Goal: Task Accomplishment & Management: Manage account settings

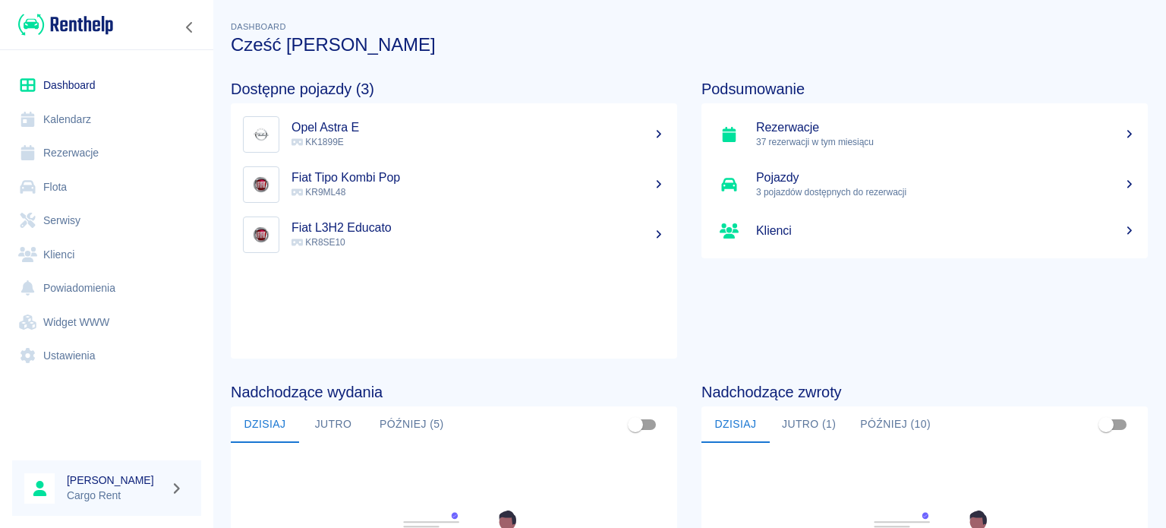
drag, startPoint x: 0, startPoint y: 0, endPoint x: 87, endPoint y: 27, distance: 91.3
click at [87, 27] on img at bounding box center [65, 24] width 95 height 25
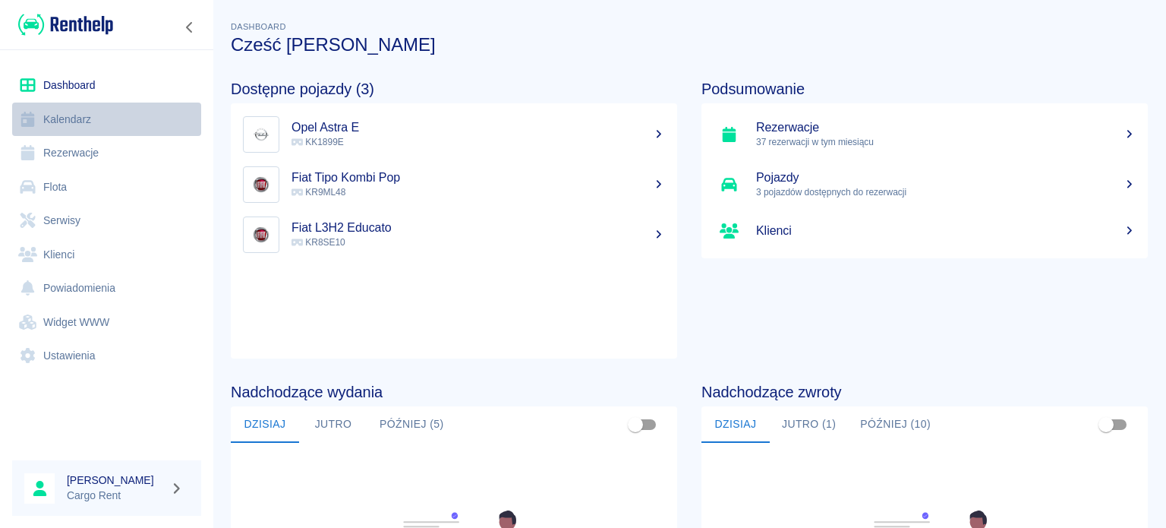
click at [62, 127] on link "Kalendarz" at bounding box center [106, 119] width 189 height 34
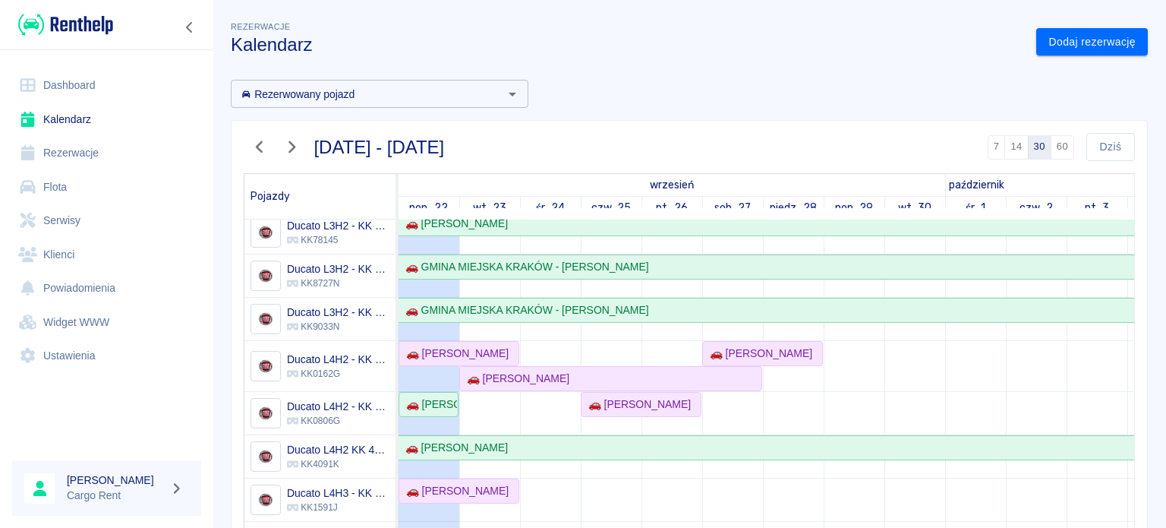
scroll to position [103, 0]
click at [477, 345] on div "🚗 [PERSON_NAME]" at bounding box center [454, 353] width 109 height 16
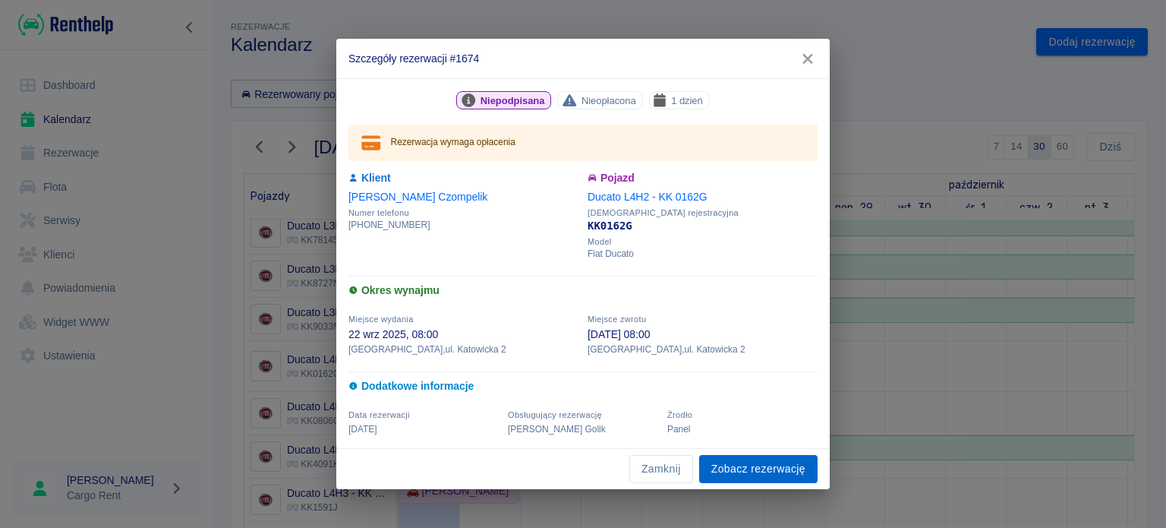
click at [741, 455] on link "Zobacz rezerwację" at bounding box center [758, 469] width 118 height 28
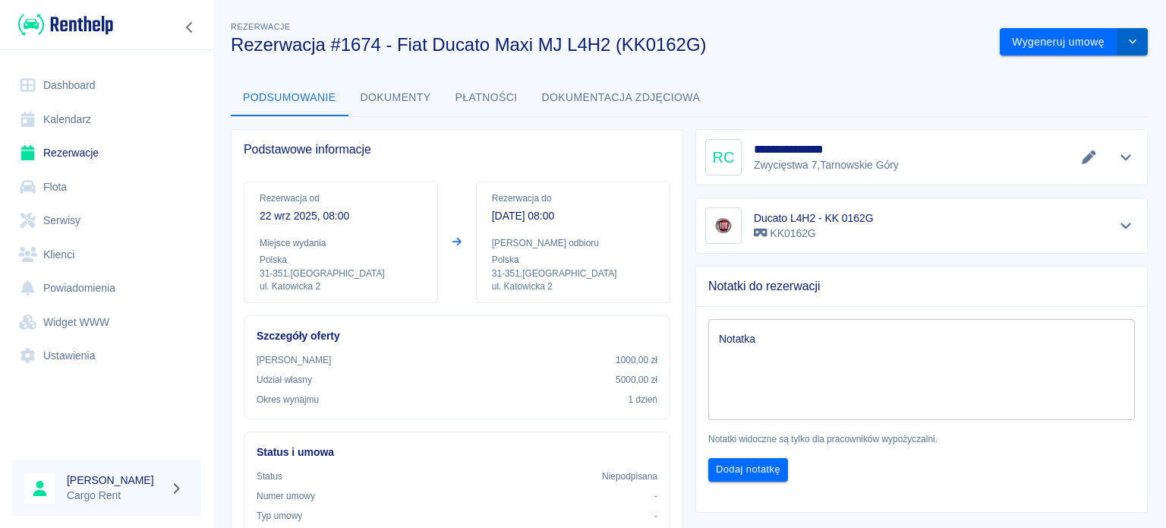
click at [1118, 43] on button "drop-down" at bounding box center [1133, 42] width 30 height 28
click at [1077, 71] on li "Modyfikuj rezerwację" at bounding box center [1062, 73] width 123 height 25
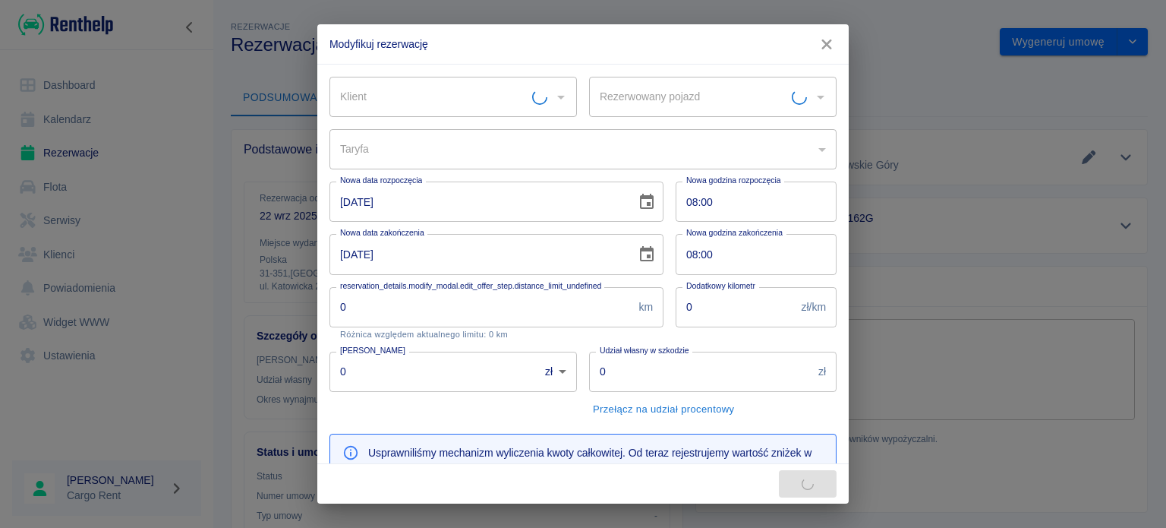
type input "Ducato L4H2 - KK 0162G - KK0162G"
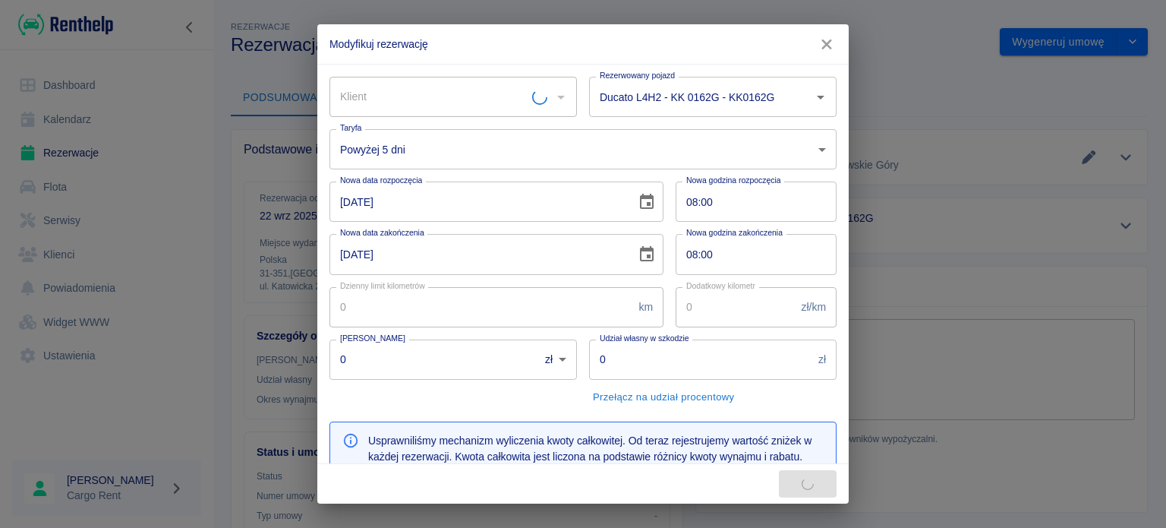
type input "a5dbbe01-66d9-4a5a-a8e6-7ca8e8534207"
type input "1000"
type input "5000"
type input "279"
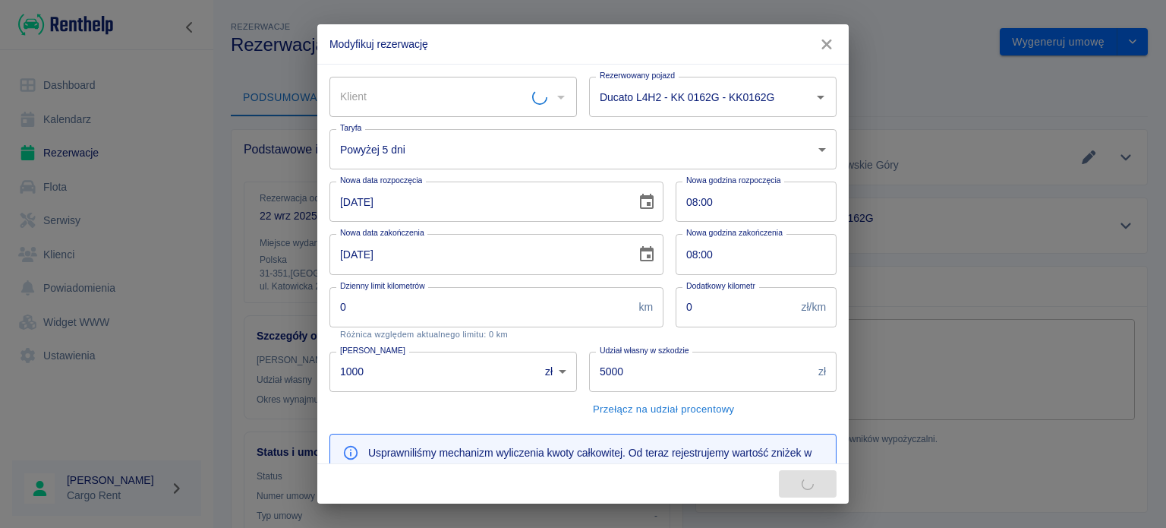
type input "[PERSON_NAME]"
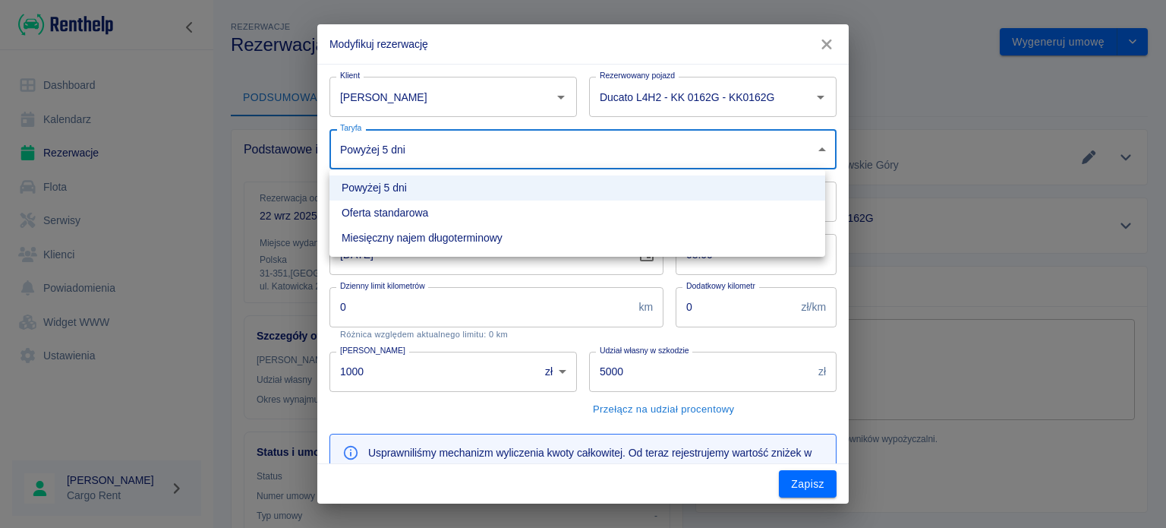
click at [493, 145] on body "Używamy plików Cookies, by zapewnić Ci najlepsze możliwe doświadczenie. Aby dow…" at bounding box center [583, 264] width 1166 height 528
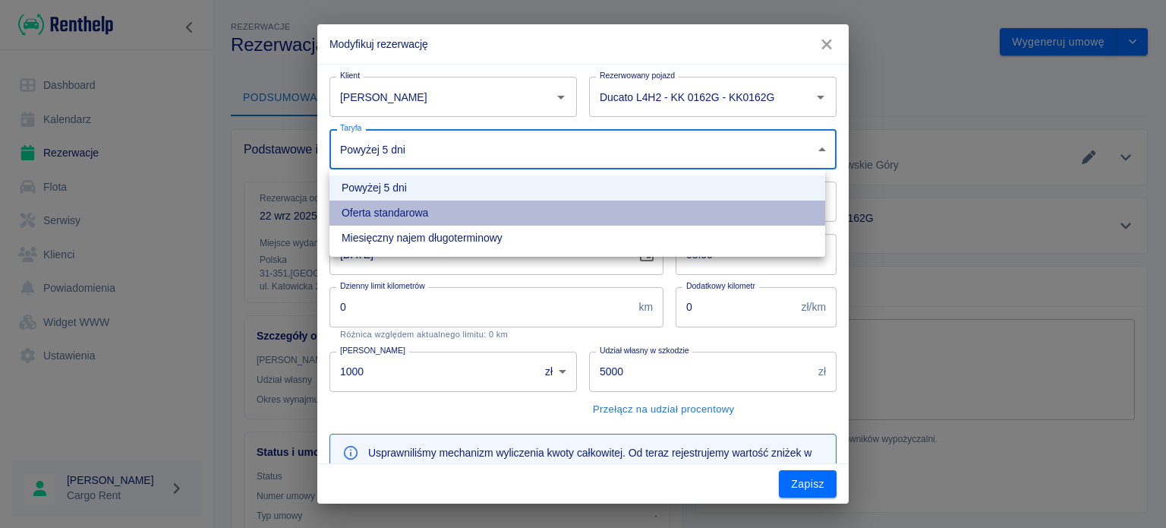
click at [455, 216] on li "Oferta standarowa" at bounding box center [577, 212] width 496 height 25
type input "9ca6d182-800d-499d-9d1e-8d3d0f6f90de"
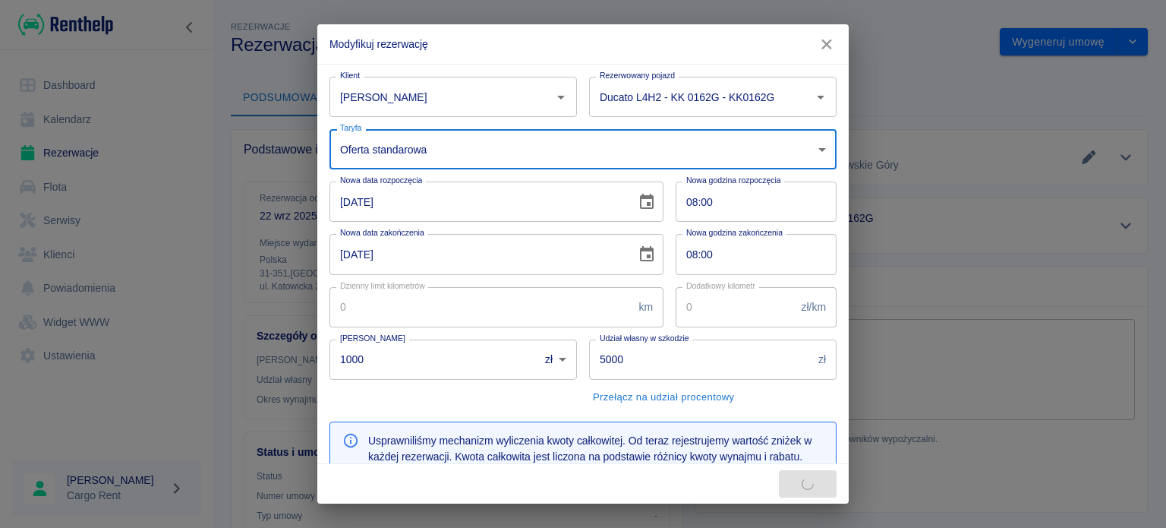
type input "309"
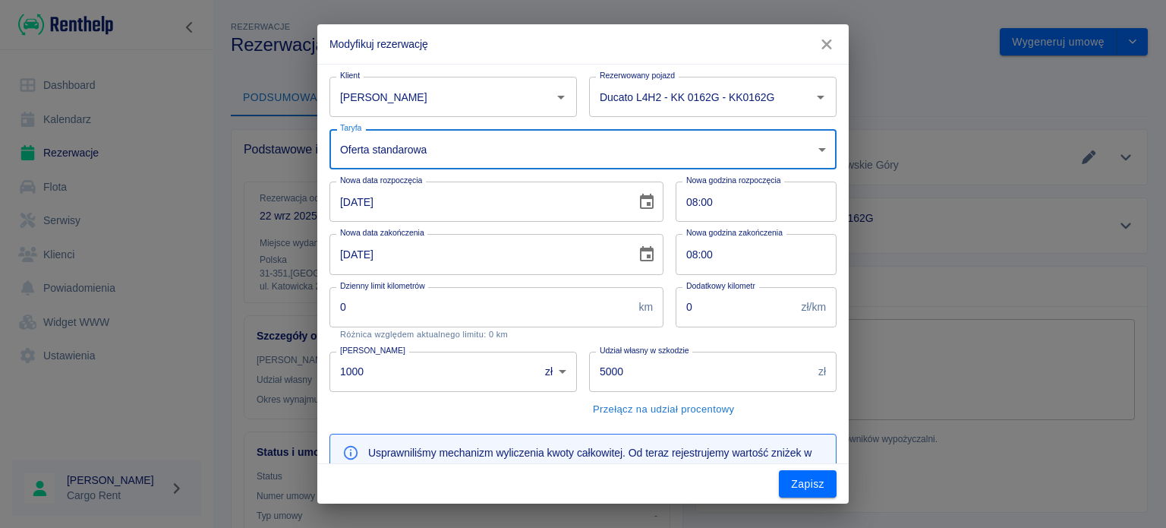
click at [683, 202] on input "08:00" at bounding box center [751, 201] width 150 height 40
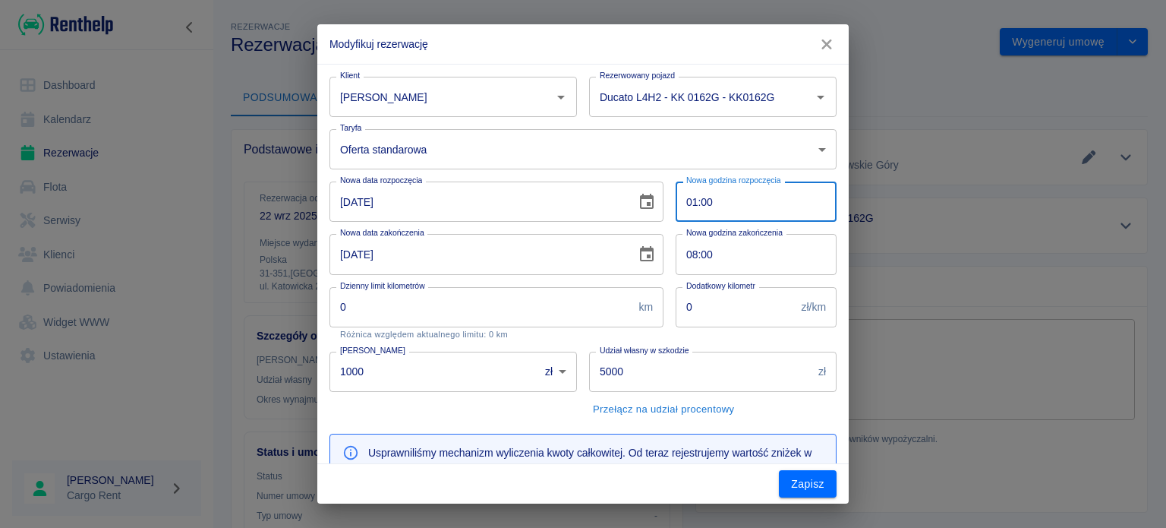
type input "16:00"
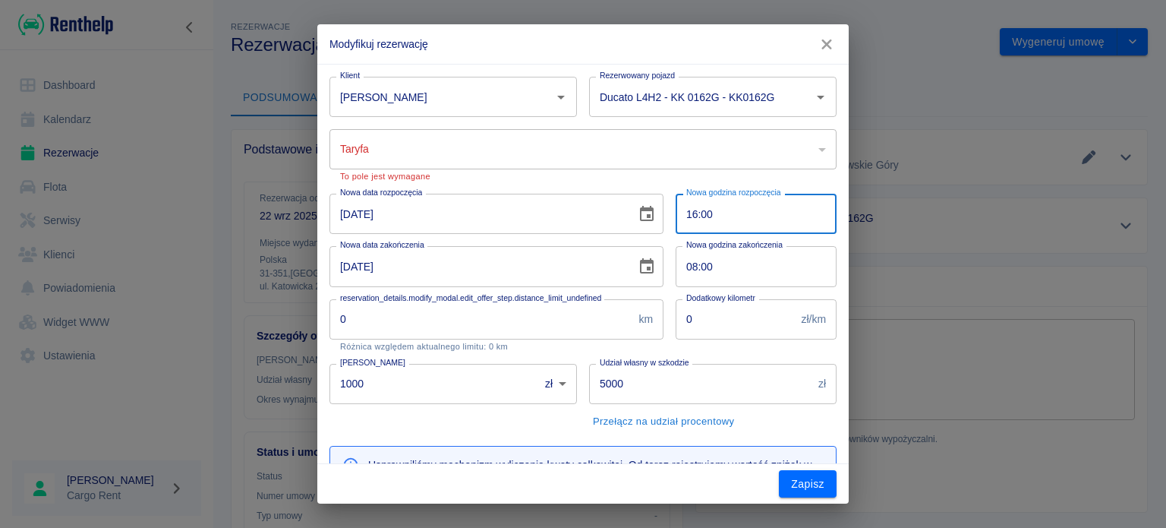
type input "a5dbbe01-66d9-4a5a-a8e6-7ca8e8534207"
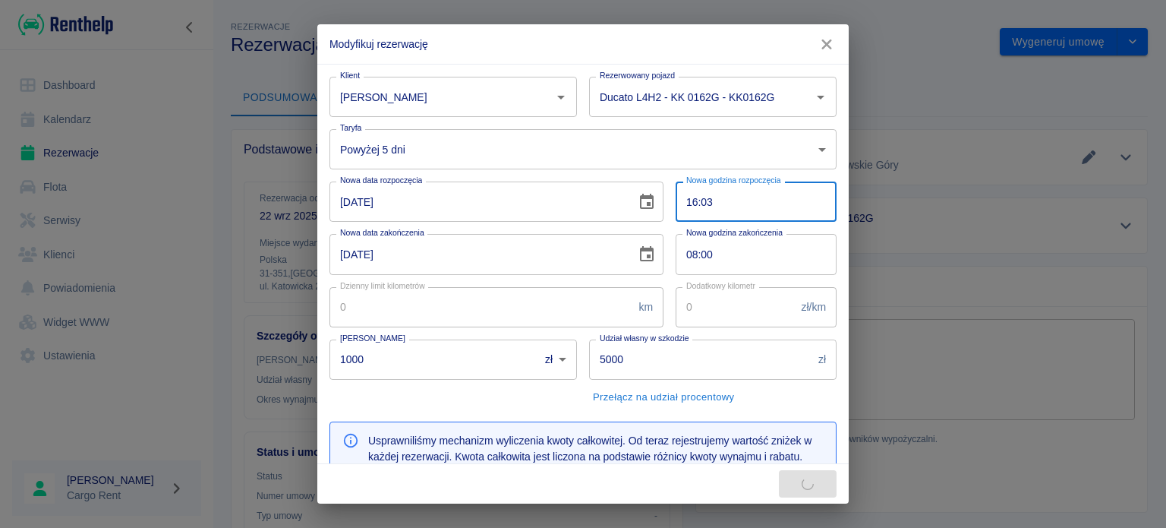
type input "16:30"
type input "279"
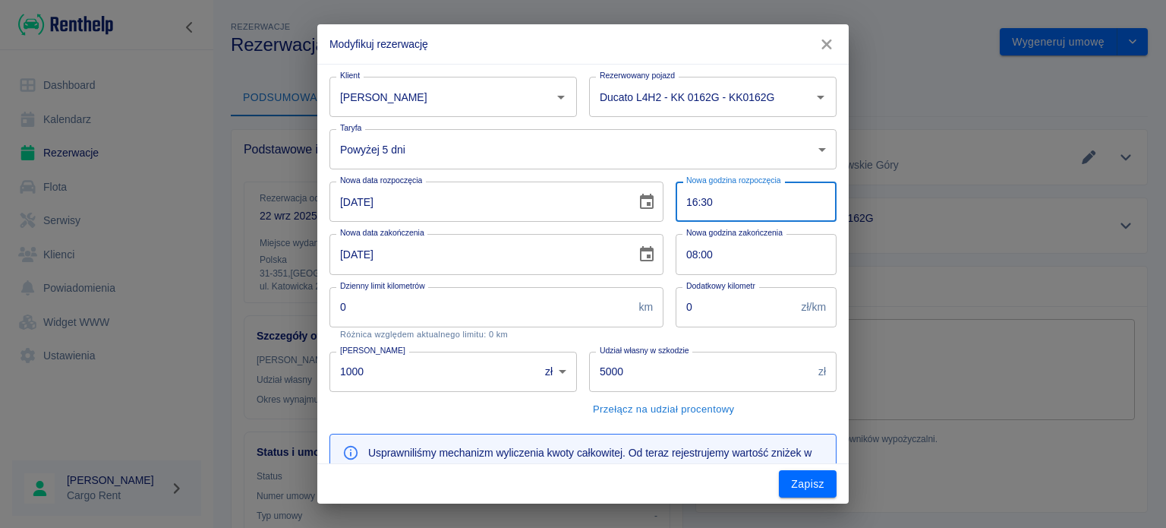
type input "16:30"
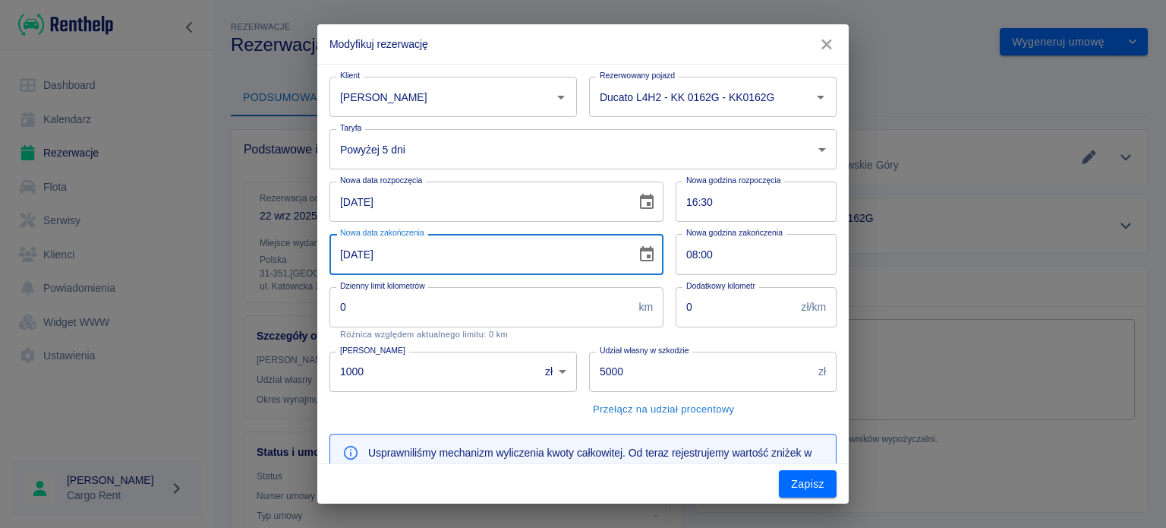
click at [329, 247] on input "[DATE]" at bounding box center [477, 254] width 296 height 40
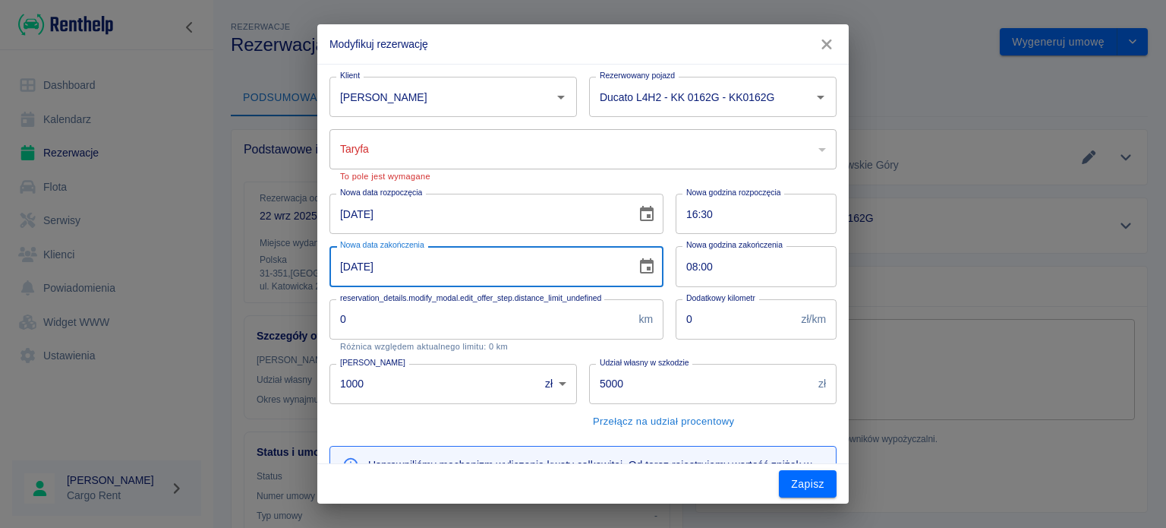
type input "[DATE]"
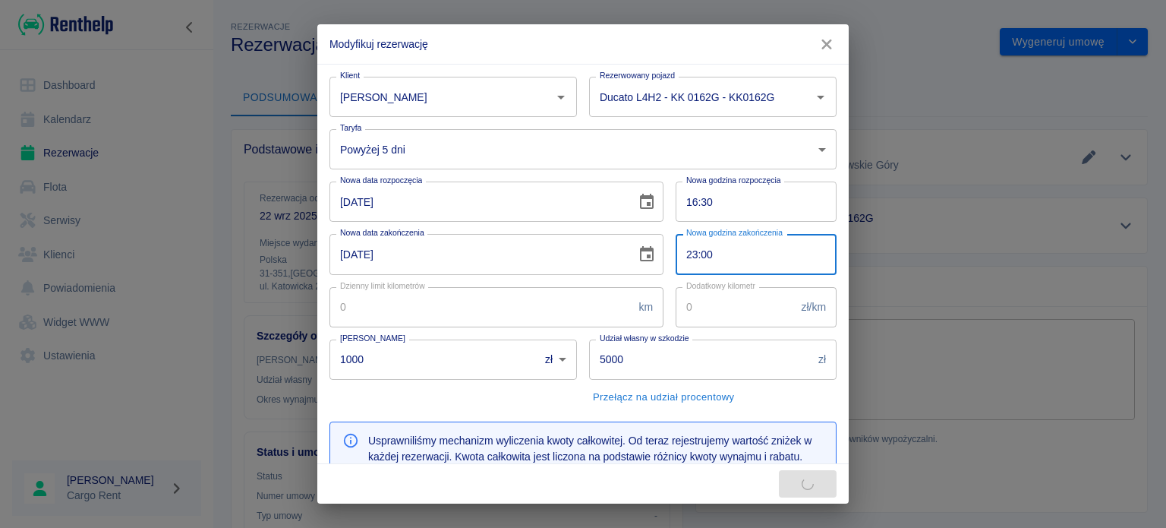
type input "23:00"
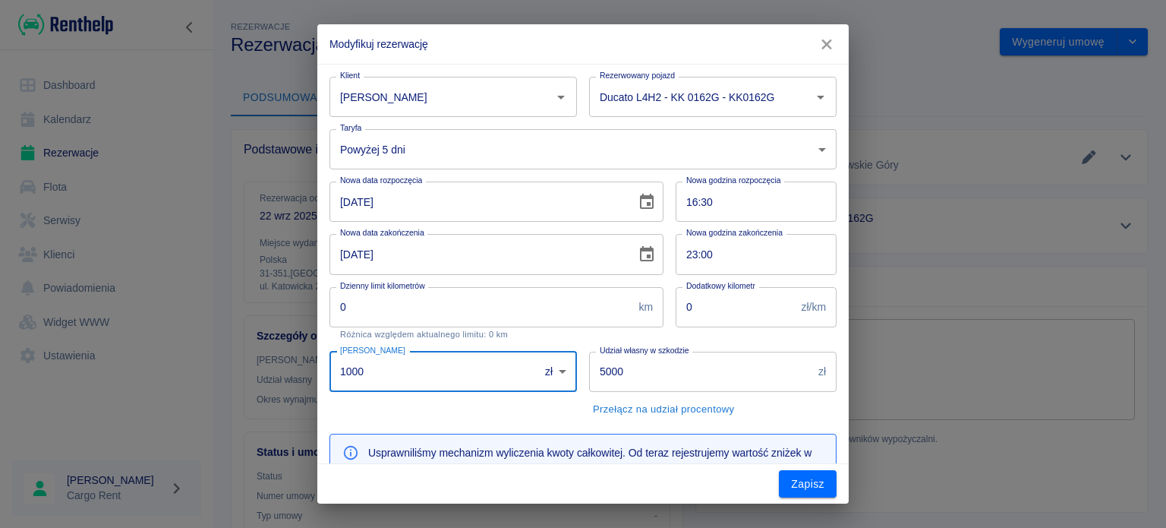
drag, startPoint x: 365, startPoint y: 361, endPoint x: 178, endPoint y: 358, distance: 186.8
click at [179, 358] on div "Modyfikuj rezerwację Klient [PERSON_NAME] Klient Rezerwowany pojazd Ducato L4H2…" at bounding box center [583, 264] width 1166 height 528
type input "0"
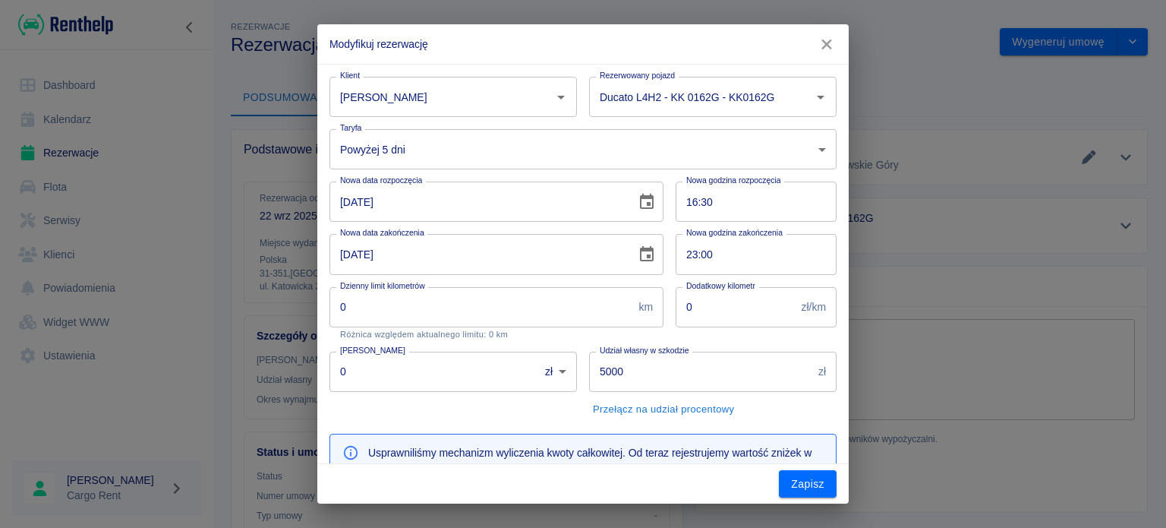
click at [470, 140] on body "Używamy plików Cookies, by zapewnić Ci najlepsze możliwe doświadczenie. Aby dow…" at bounding box center [583, 264] width 1166 height 528
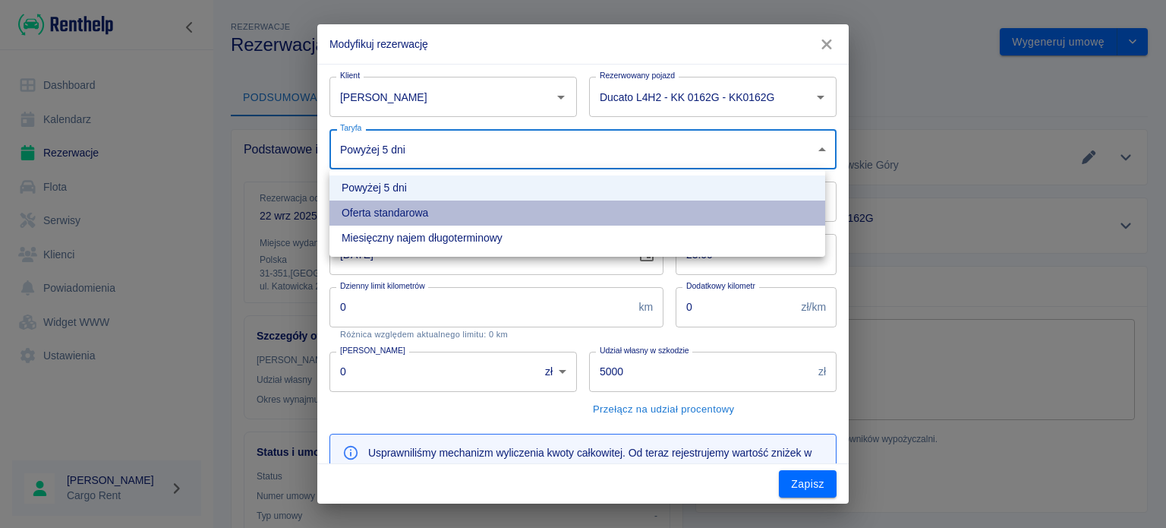
click at [450, 221] on li "Oferta standarowa" at bounding box center [577, 212] width 496 height 25
type input "9ca6d182-800d-499d-9d1e-8d3d0f6f90de"
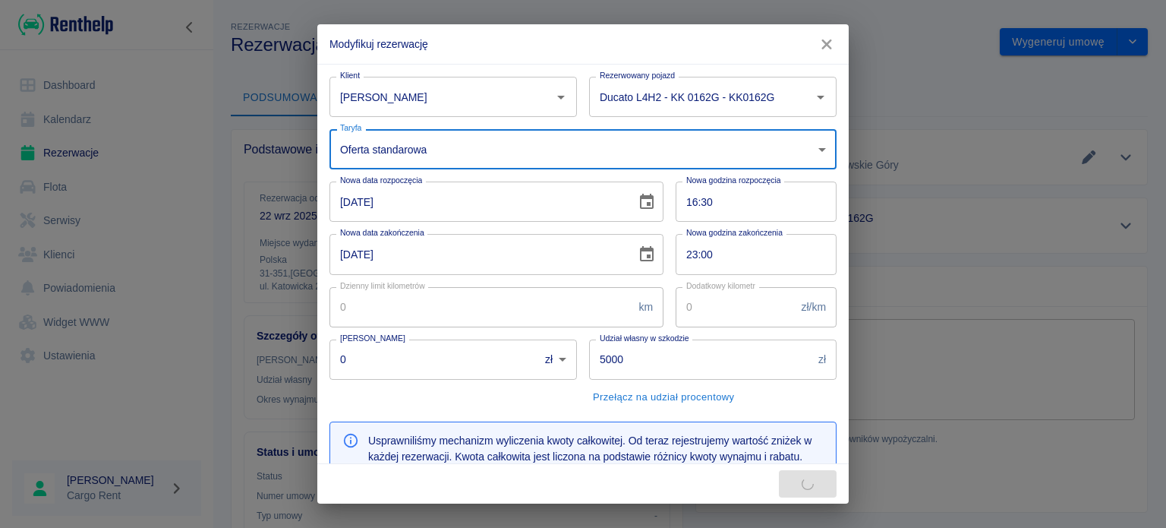
type input "1000"
type input "309"
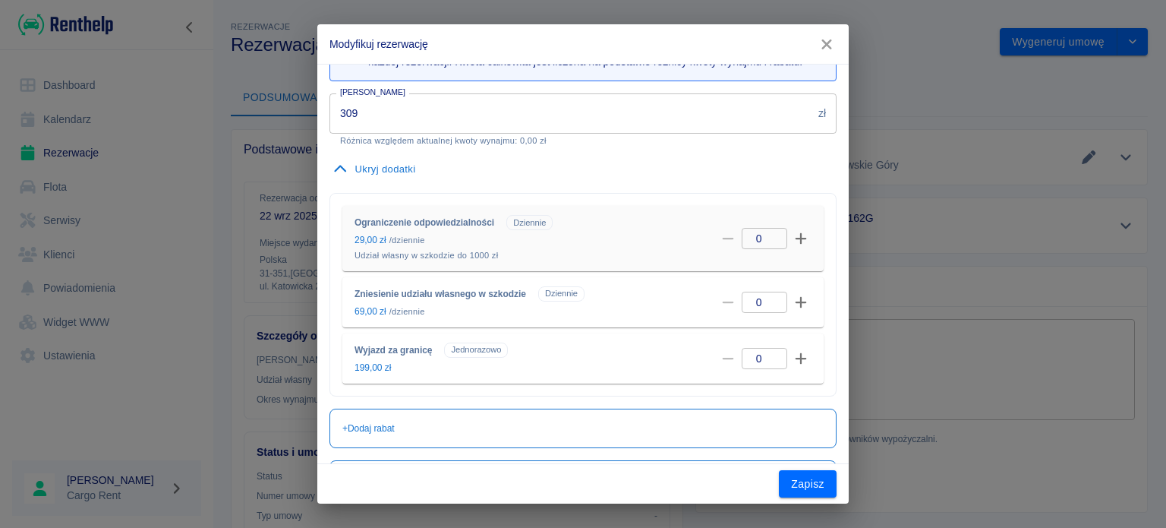
scroll to position [513, 0]
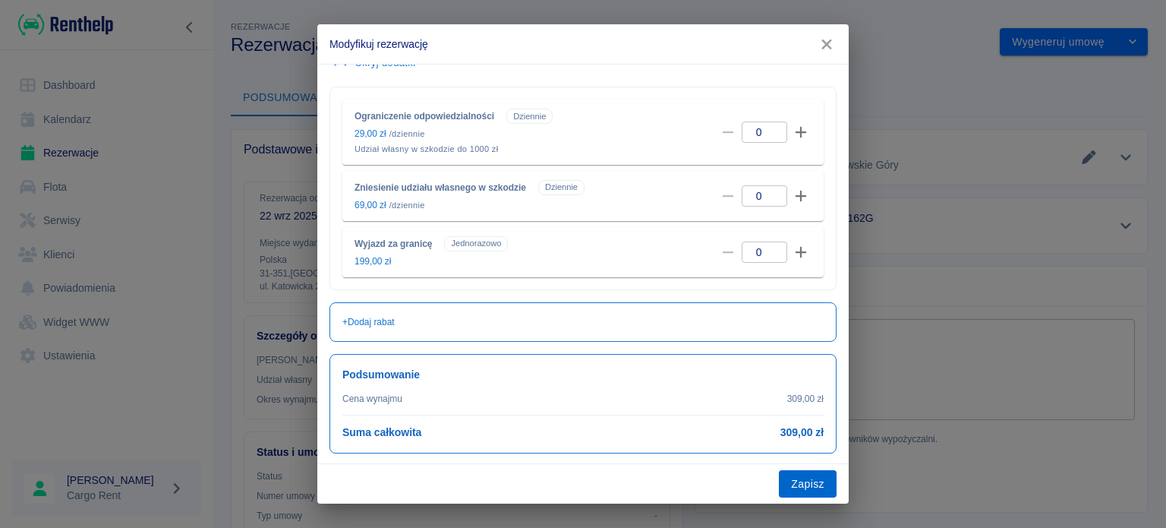
click at [815, 481] on button "Zapisz" at bounding box center [808, 484] width 58 height 28
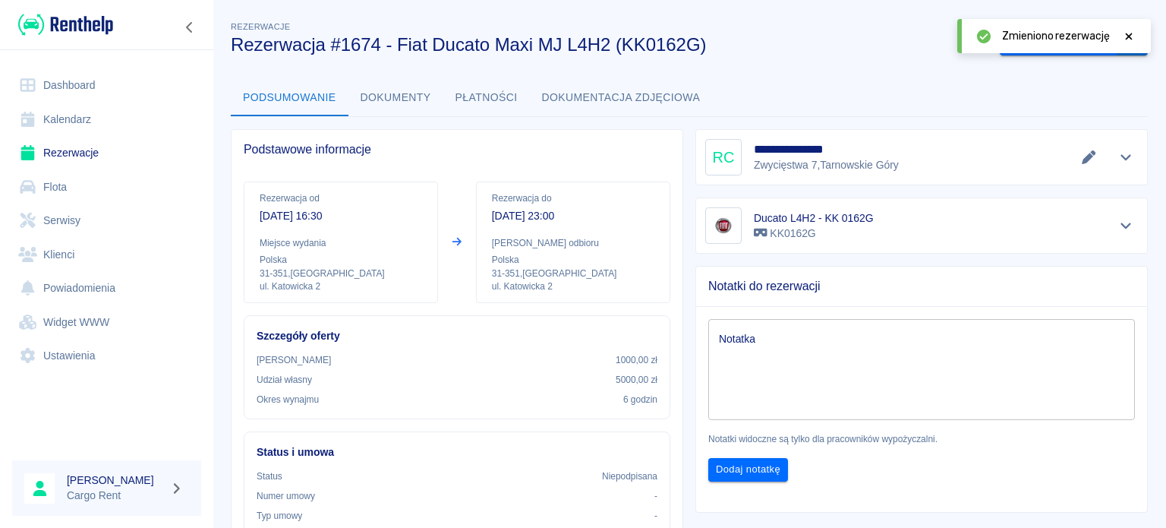
click at [1129, 54] on button "drop-down" at bounding box center [1133, 42] width 30 height 28
click at [1064, 71] on li "Modyfikuj rezerwację" at bounding box center [1062, 73] width 123 height 25
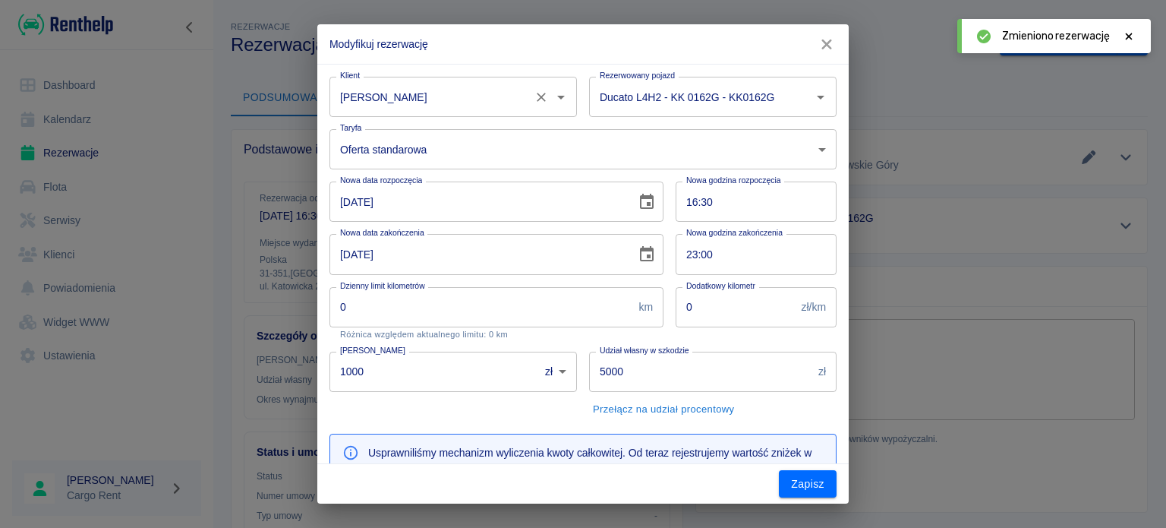
click at [550, 97] on button "Otwórz" at bounding box center [560, 97] width 21 height 21
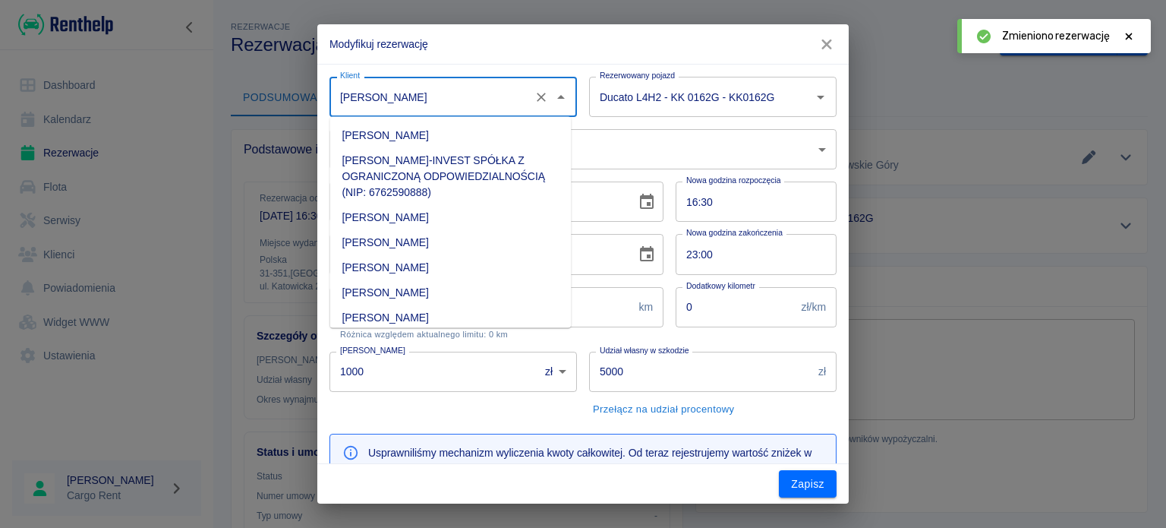
scroll to position [20325, 0]
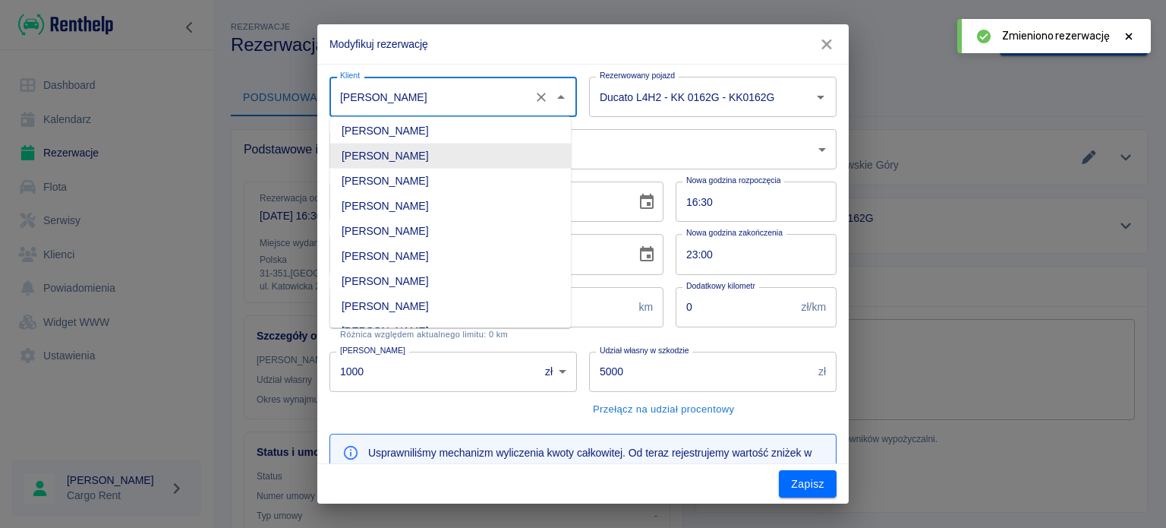
click at [538, 97] on icon "Wyczyść" at bounding box center [541, 97] width 15 height 15
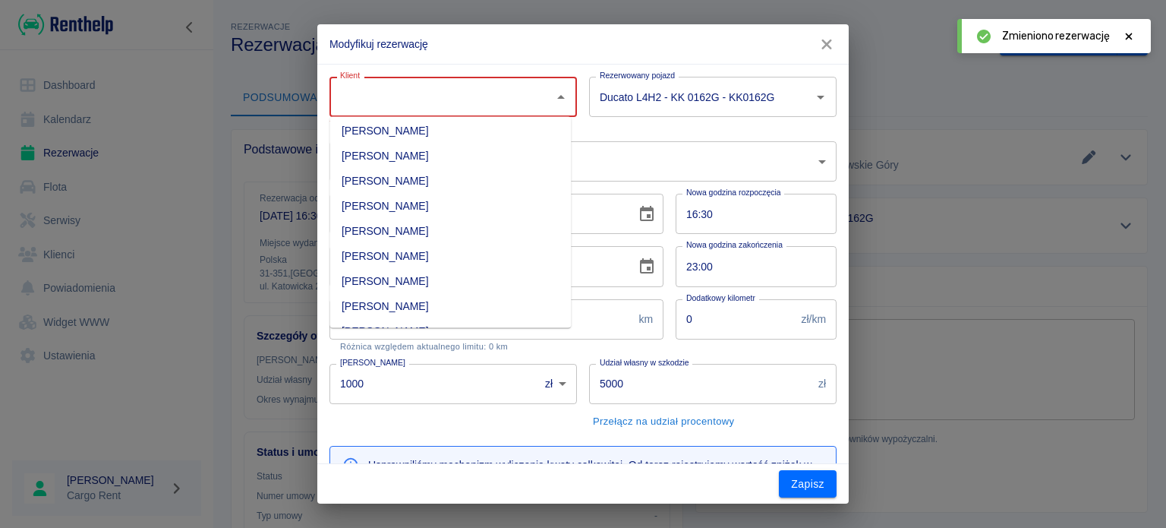
scroll to position [0, 0]
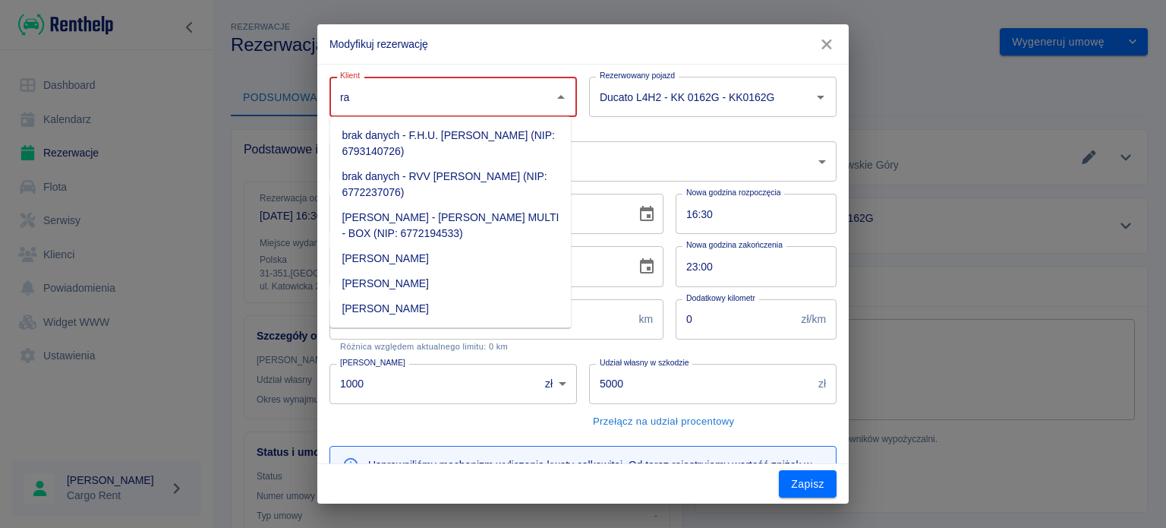
type input "r"
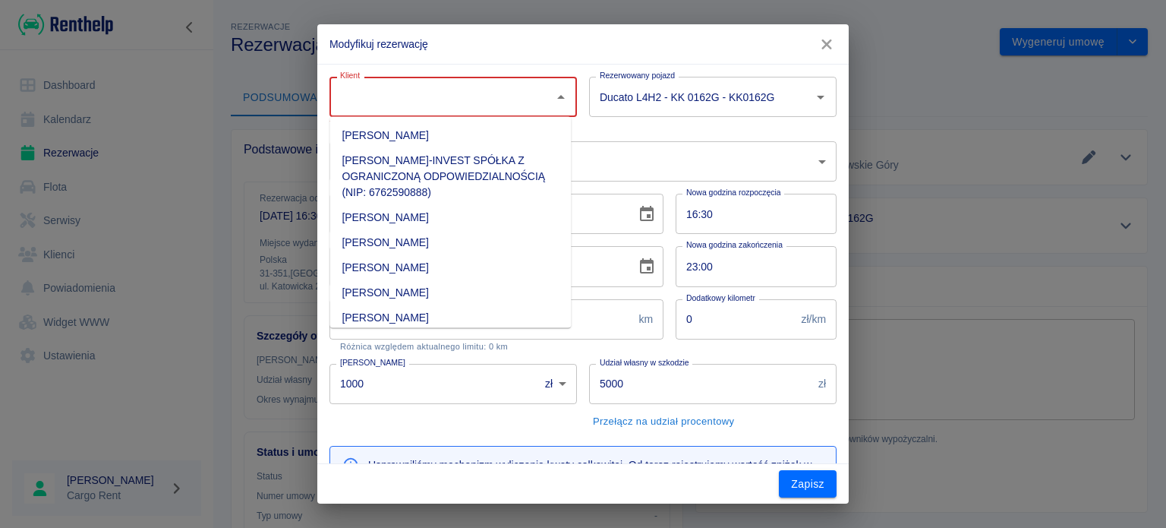
paste input "[PERSON_NAME]"
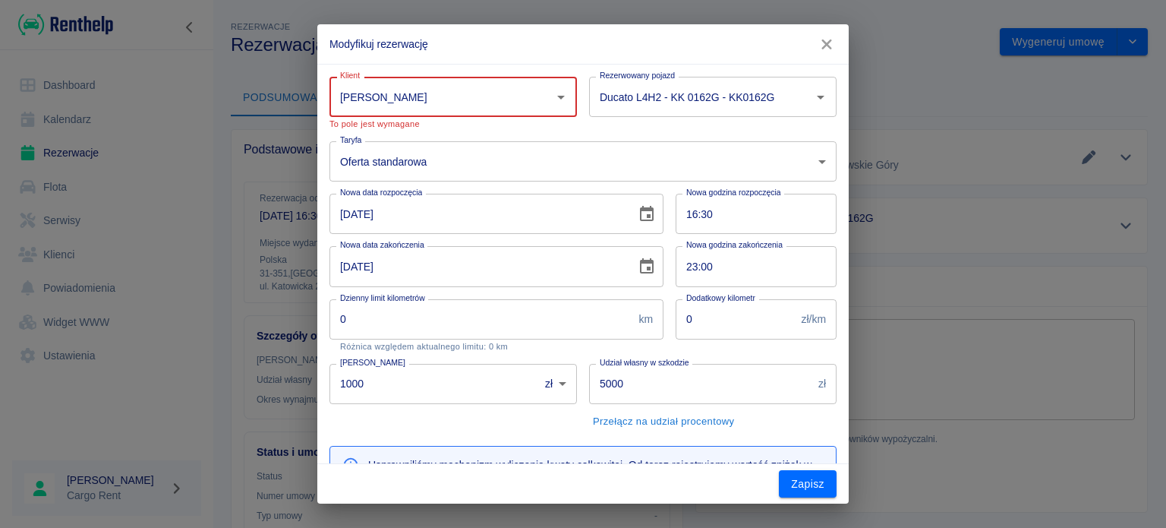
type input "[PERSON_NAME]"
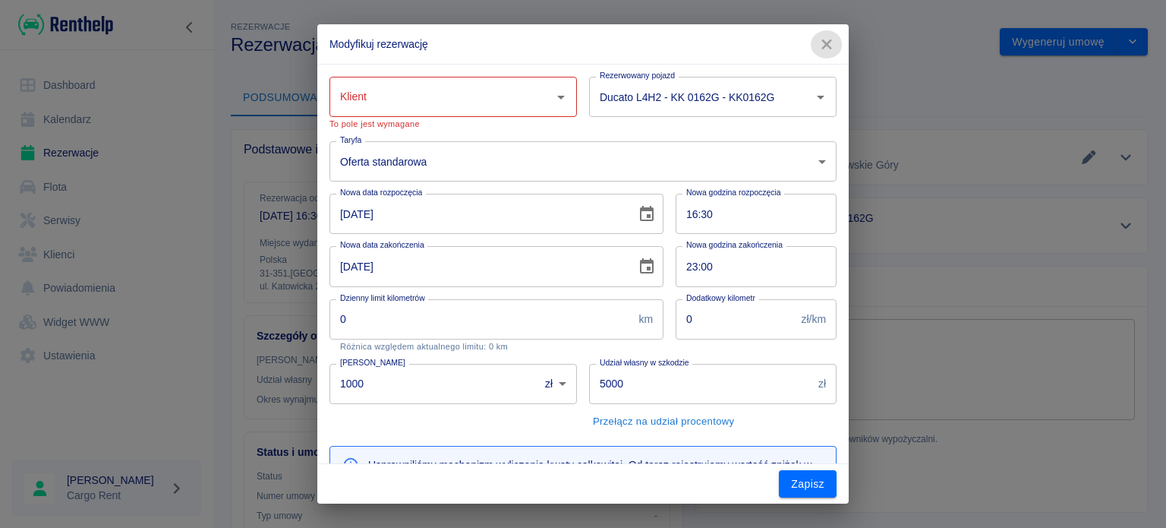
click at [826, 42] on icon "button" at bounding box center [827, 44] width 20 height 16
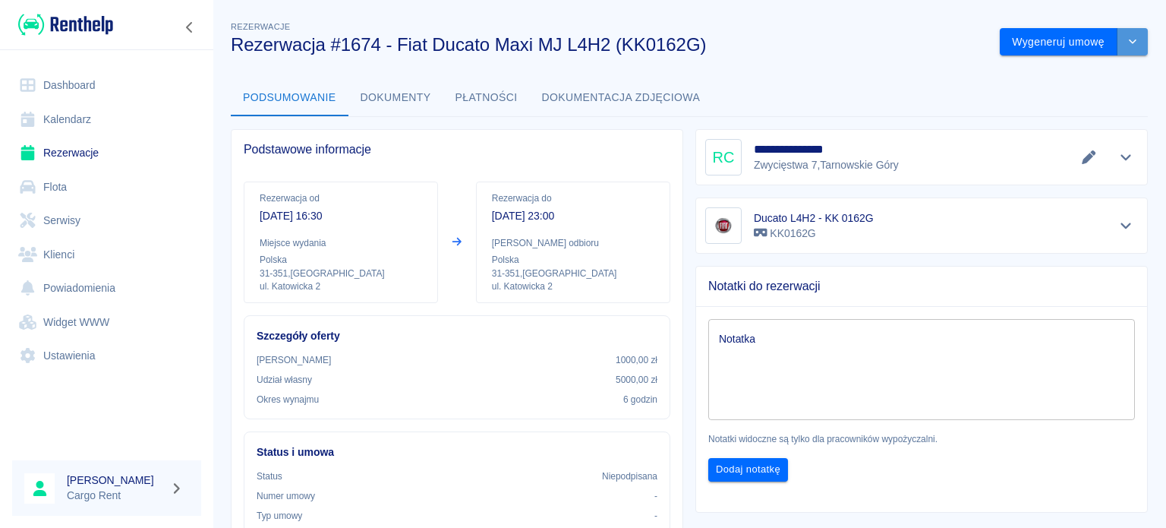
click at [1135, 46] on button "drop-down" at bounding box center [1133, 42] width 30 height 28
click at [1071, 81] on li "Modyfikuj rezerwację" at bounding box center [1062, 73] width 123 height 25
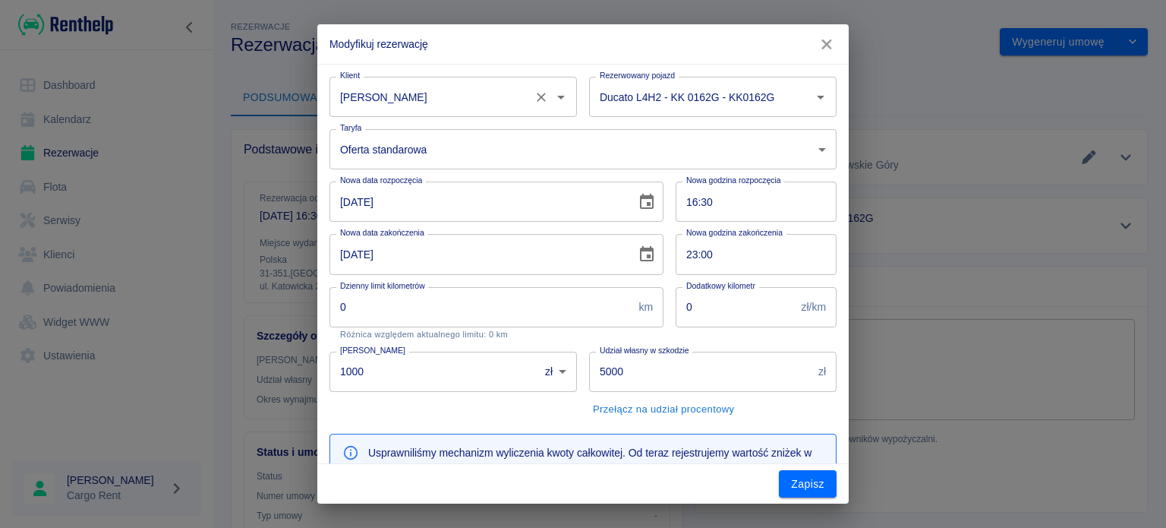
click at [560, 99] on icon "Otwórz" at bounding box center [561, 97] width 18 height 18
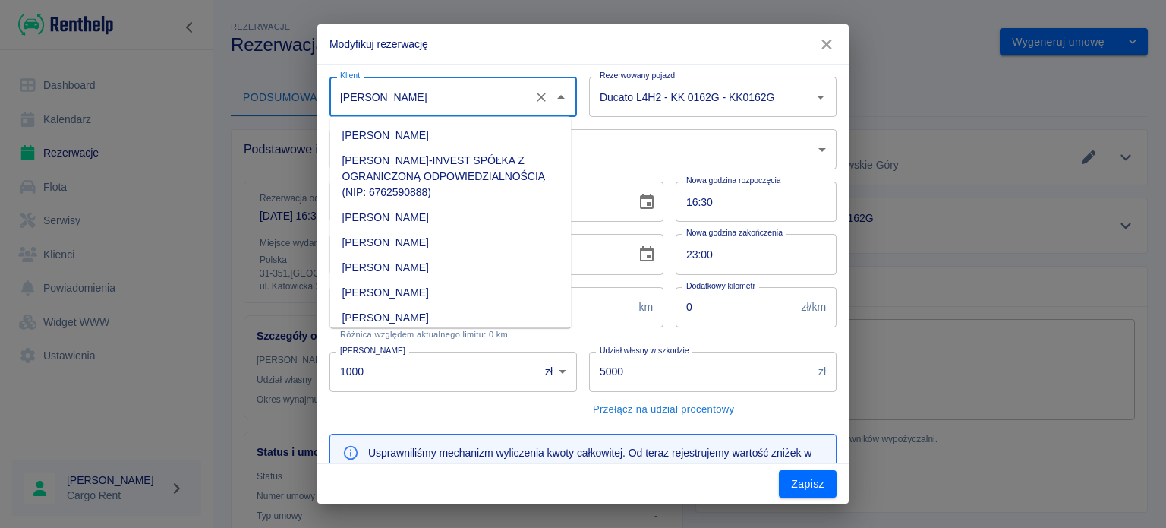
scroll to position [20591, 0]
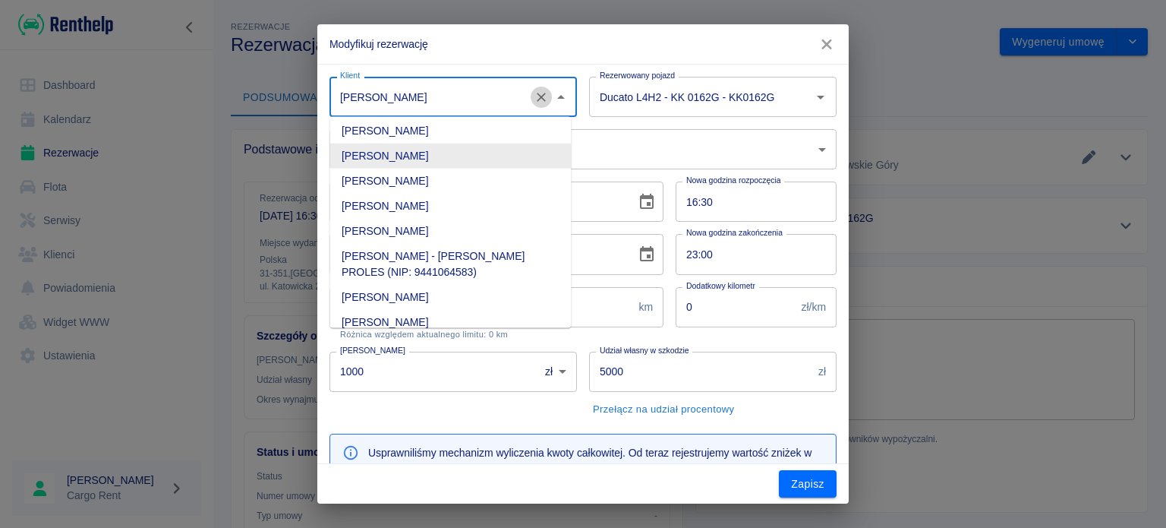
click at [541, 99] on icon "Wyczyść" at bounding box center [541, 97] width 15 height 15
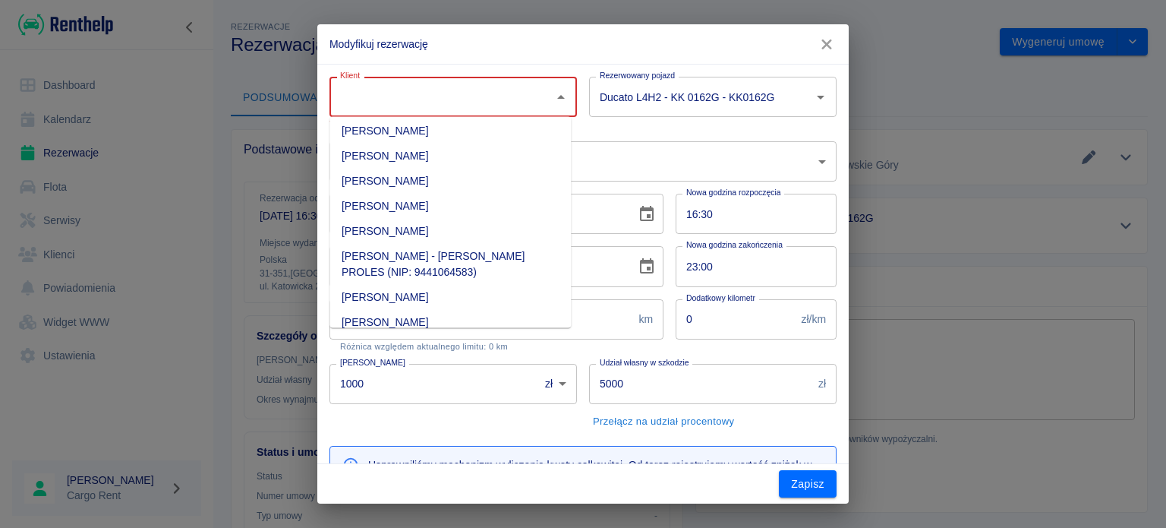
scroll to position [0, 0]
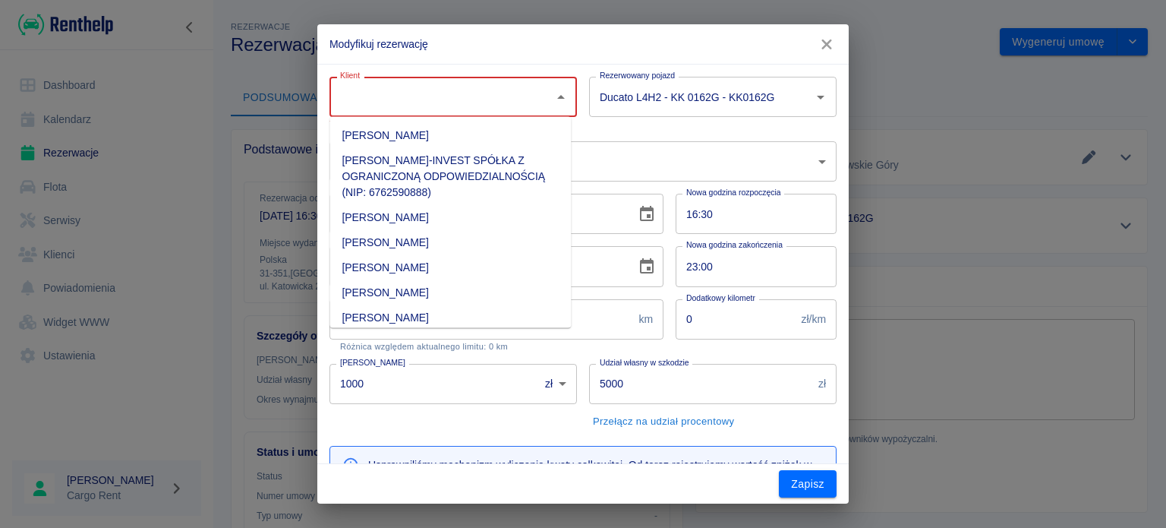
paste input "533454608"
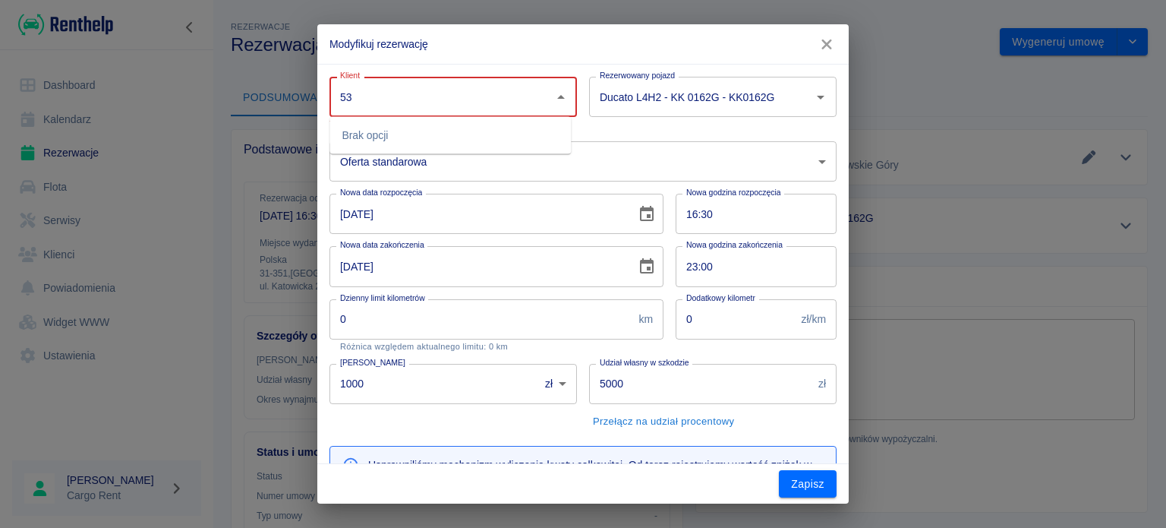
type input "5"
type input "[PERSON_NAME]"
click at [820, 43] on icon "button" at bounding box center [827, 44] width 20 height 16
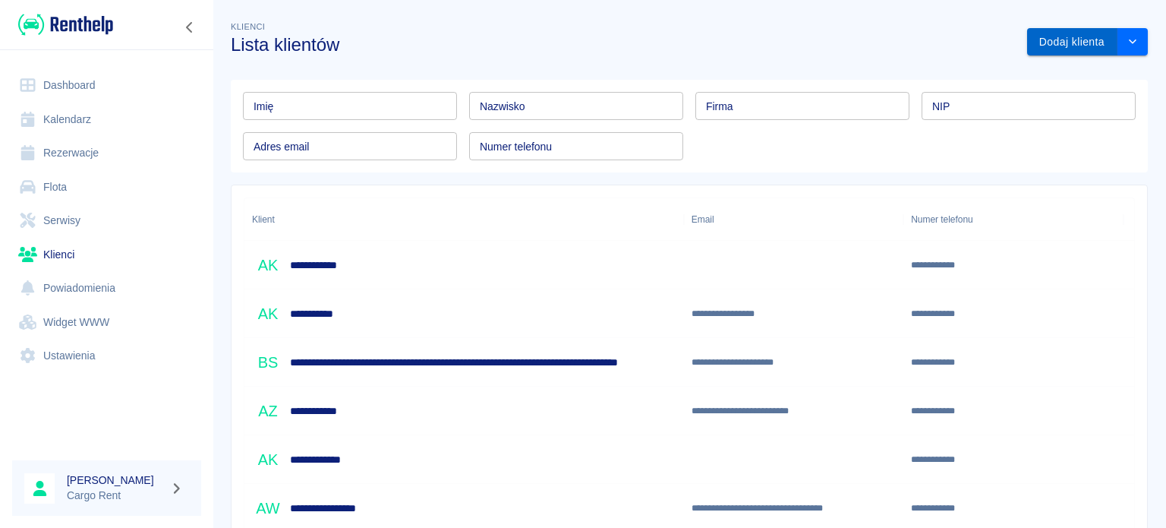
click at [1067, 37] on button "Dodaj klienta" at bounding box center [1072, 42] width 90 height 28
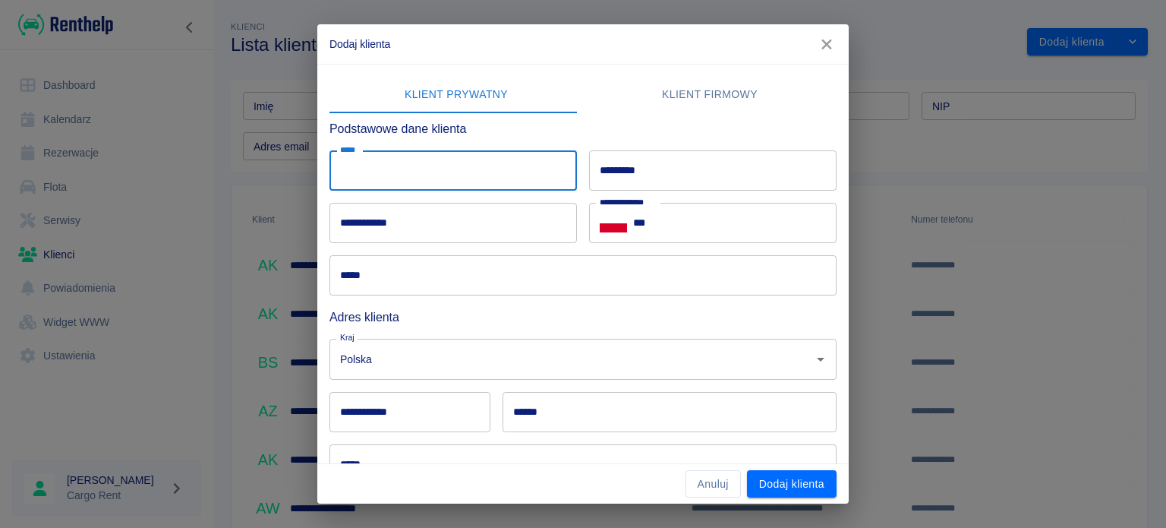
click at [491, 163] on input "*****" at bounding box center [452, 170] width 247 height 40
paste input "**********"
drag, startPoint x: 484, startPoint y: 173, endPoint x: 383, endPoint y: 197, distance: 103.7
click at [383, 197] on div "**********" at bounding box center [576, 295] width 519 height 377
type input "******"
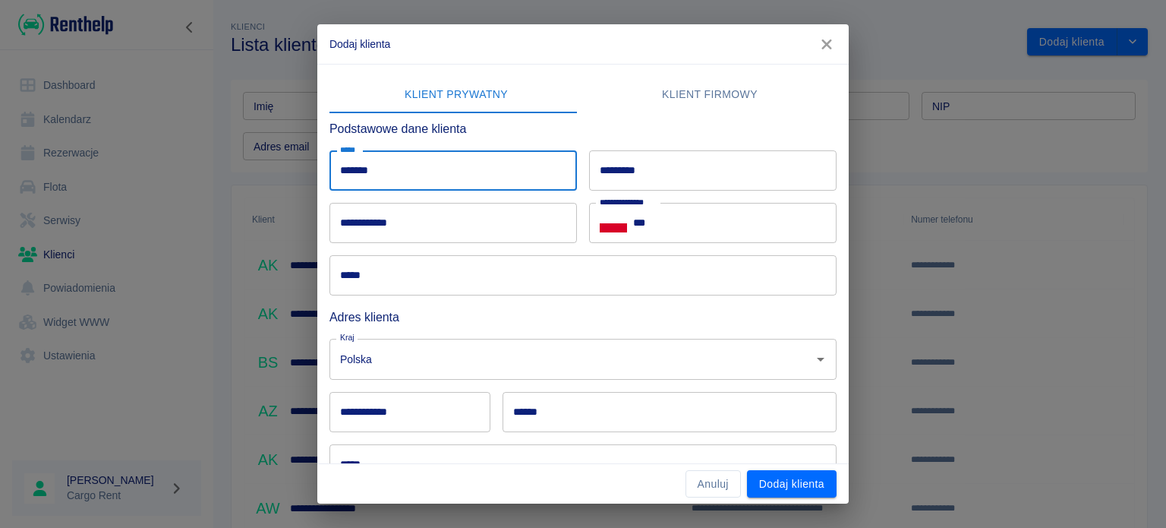
click at [667, 163] on input "*********" at bounding box center [712, 170] width 247 height 40
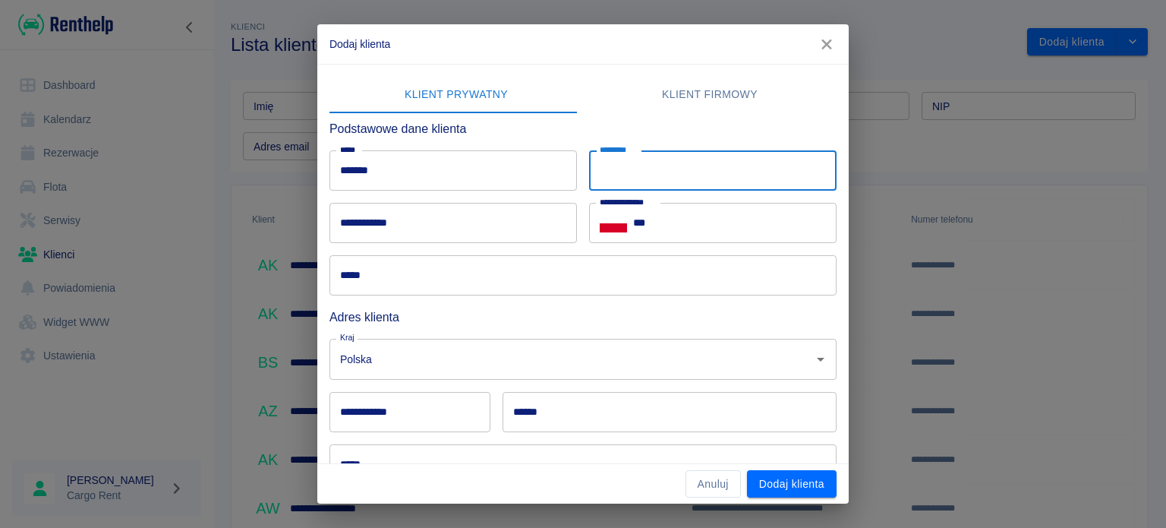
paste input "******"
type input "******"
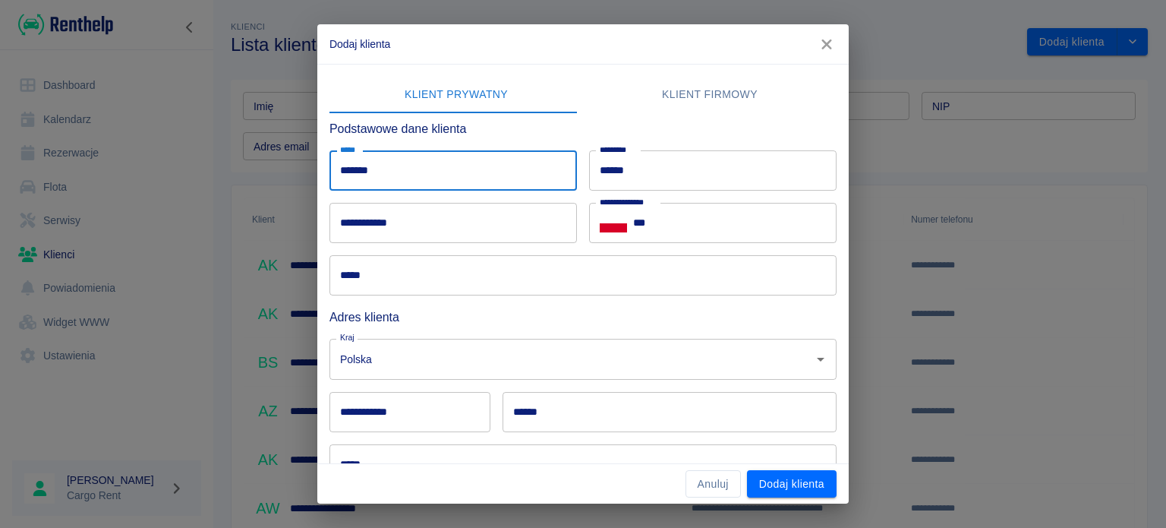
click at [504, 173] on input "******" at bounding box center [452, 170] width 247 height 40
type input "******"
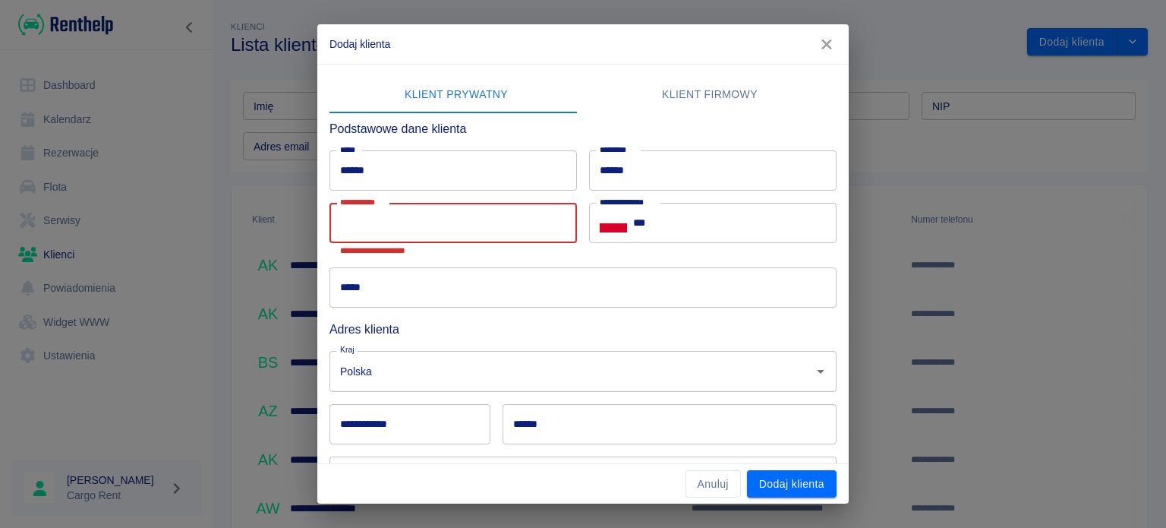
paste input "**********"
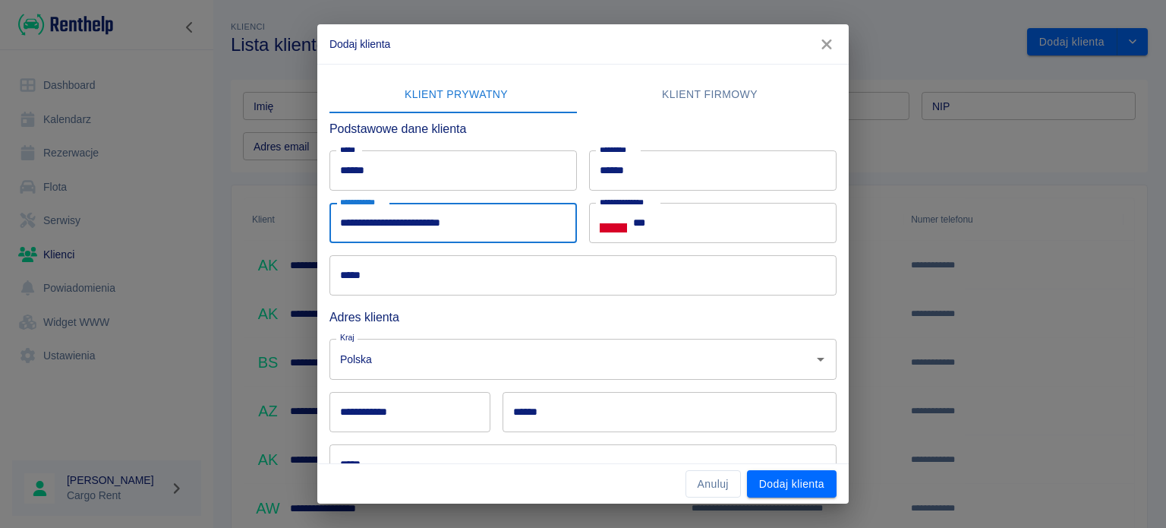
type input "**********"
click at [342, 219] on input "**********" at bounding box center [452, 223] width 247 height 40
type input "**********"
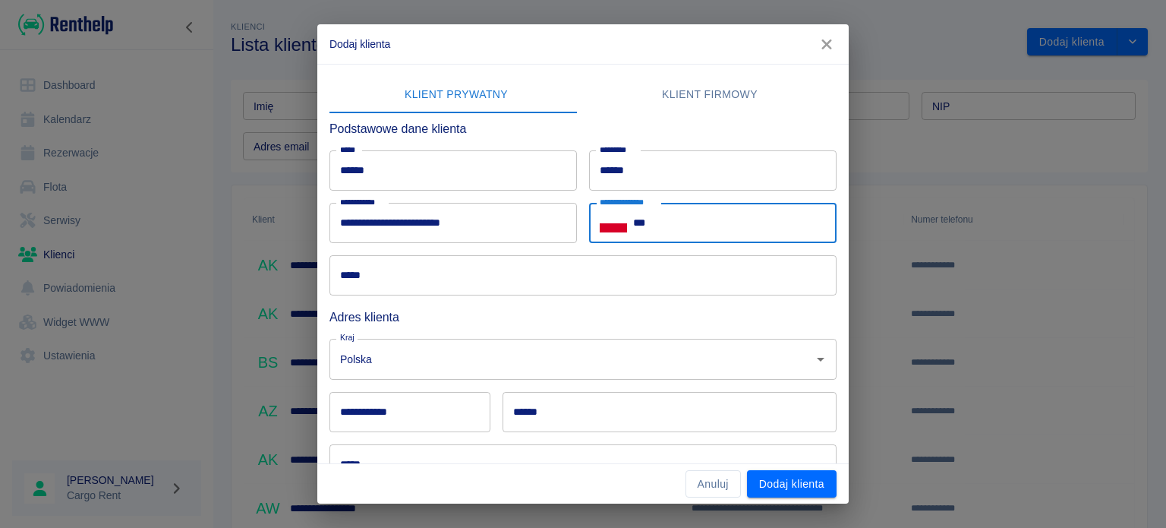
paste input "**********"
type input "**********"
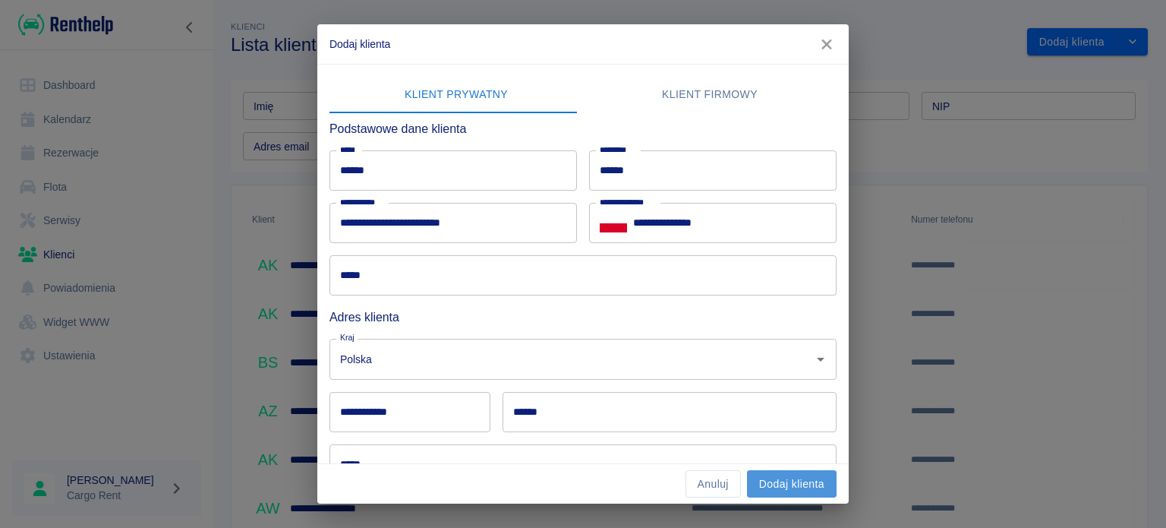
click at [771, 489] on button "Dodaj klienta" at bounding box center [792, 484] width 90 height 28
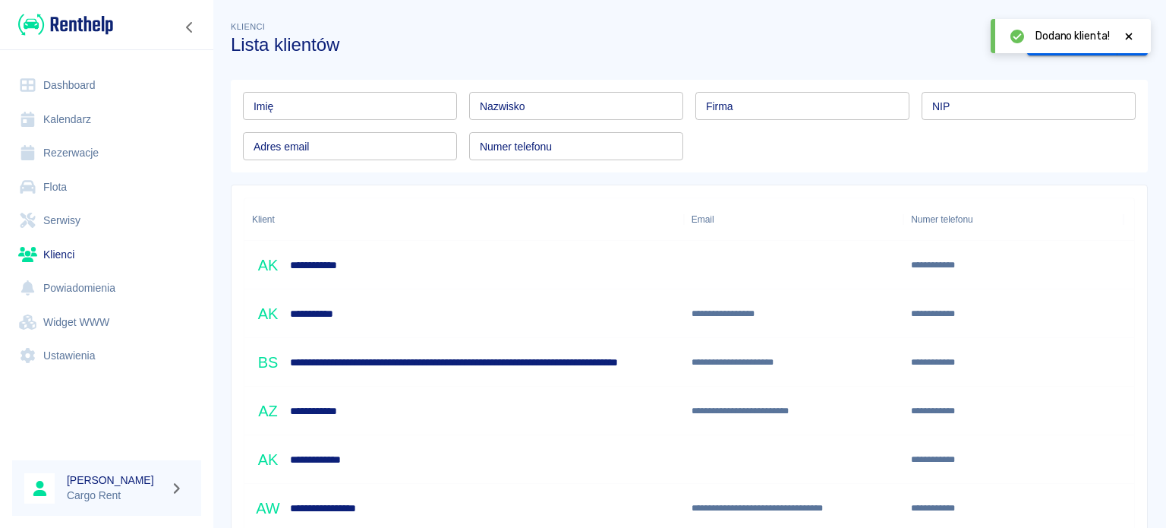
click at [110, 115] on link "Kalendarz" at bounding box center [106, 119] width 189 height 34
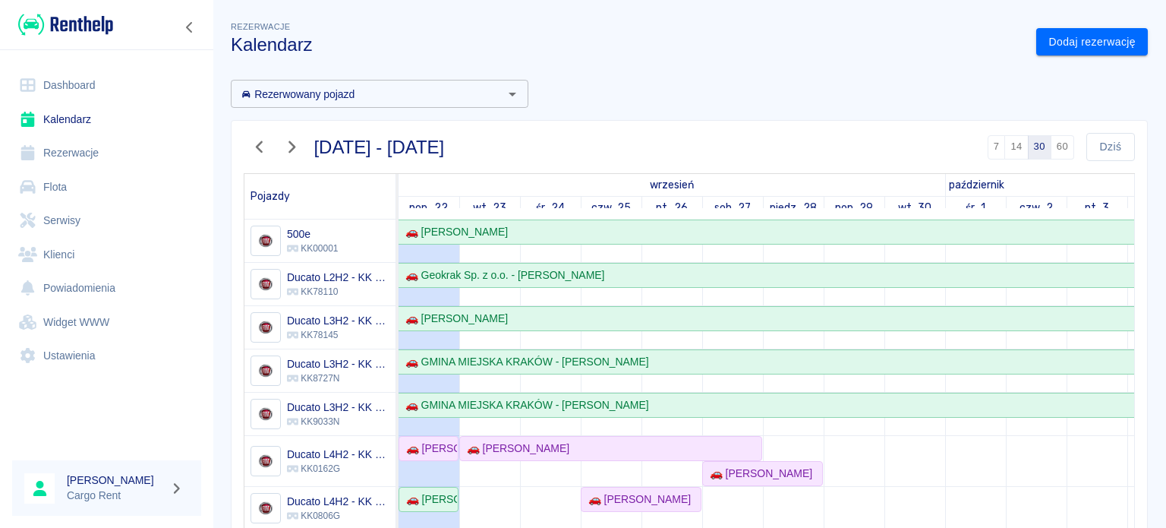
scroll to position [103, 0]
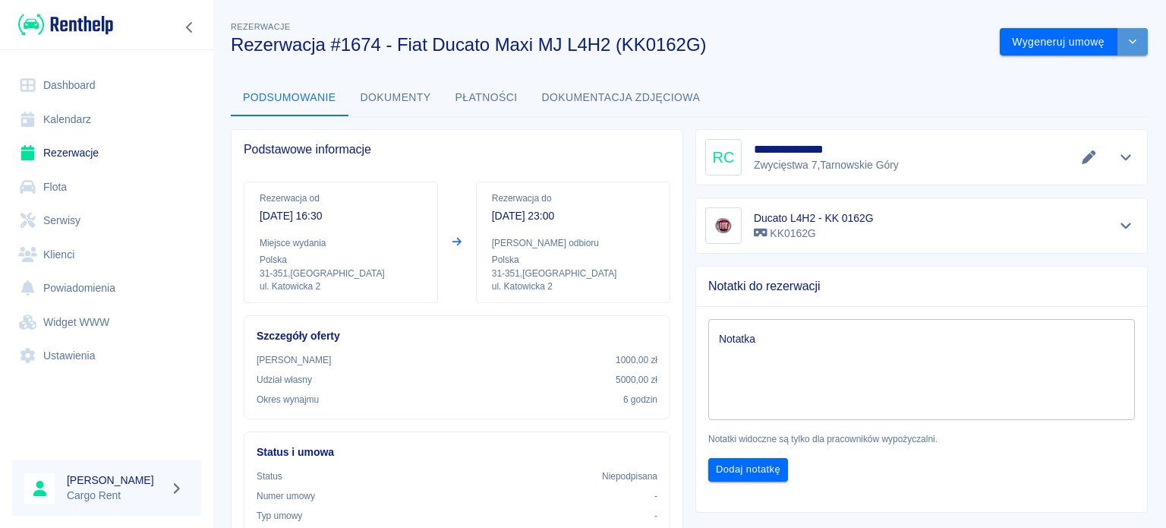
click at [1132, 33] on button "drop-down" at bounding box center [1133, 42] width 30 height 28
click at [1035, 72] on li "Modyfikuj rezerwację" at bounding box center [1062, 73] width 123 height 25
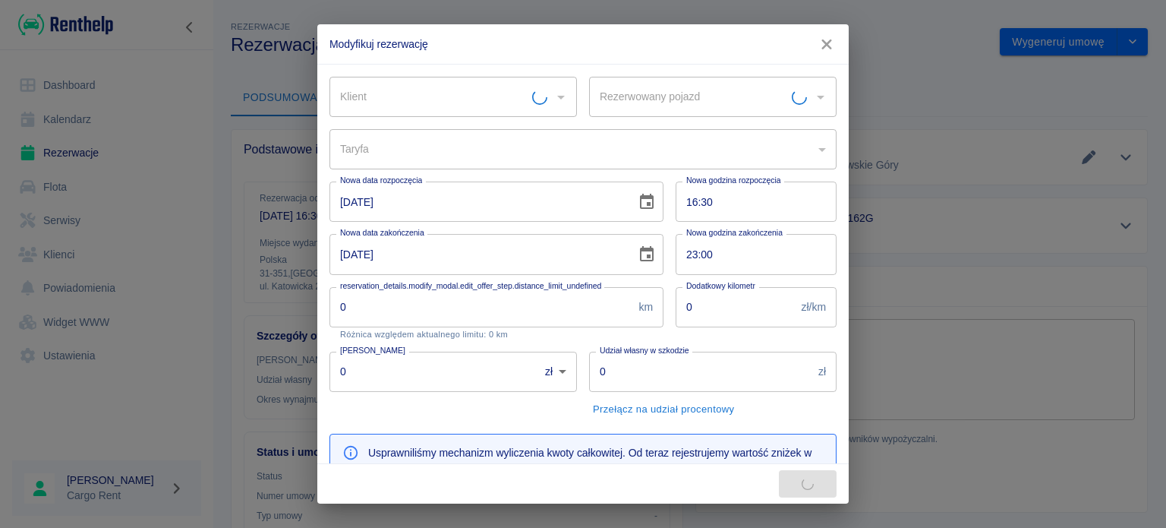
type input "Ducato L4H2 - KK 0162G - KK0162G"
type input "a5dbbe01-66d9-4a5a-a8e6-7ca8e8534207"
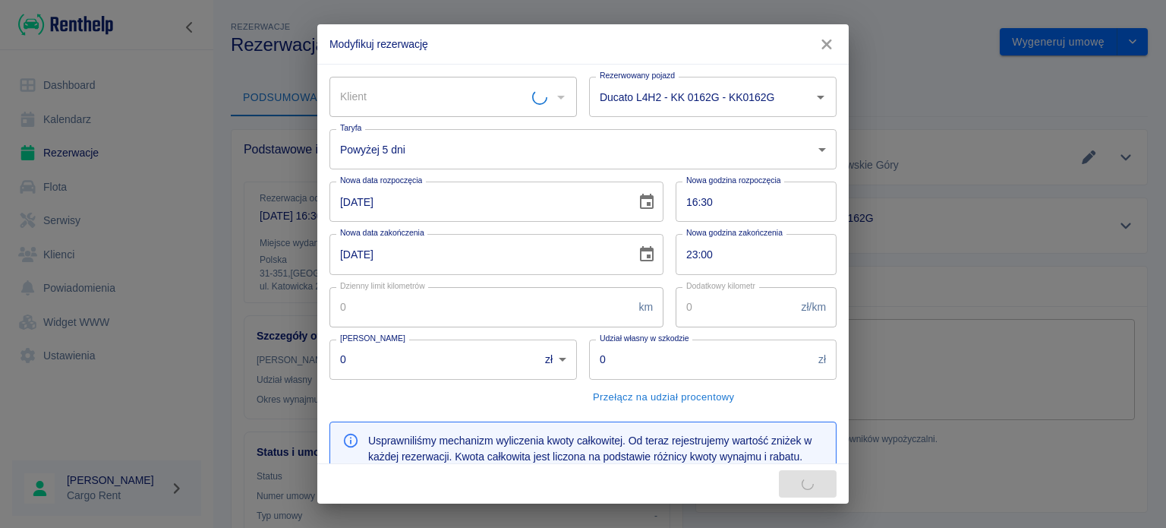
type input "1000"
type input "5000"
type input "279"
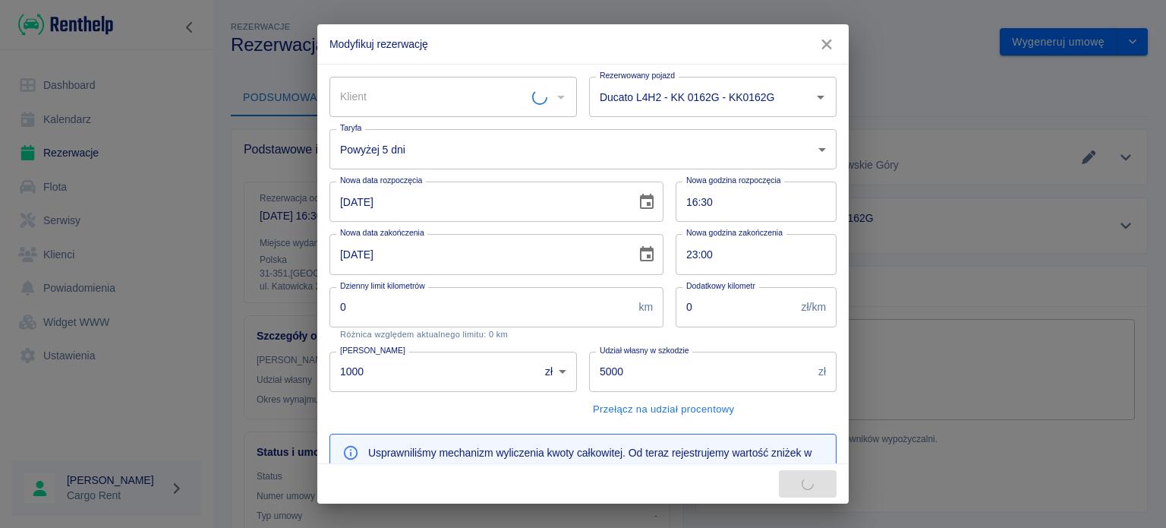
type input "[PERSON_NAME]"
click at [539, 95] on icon "Wyczyść" at bounding box center [541, 97] width 15 height 15
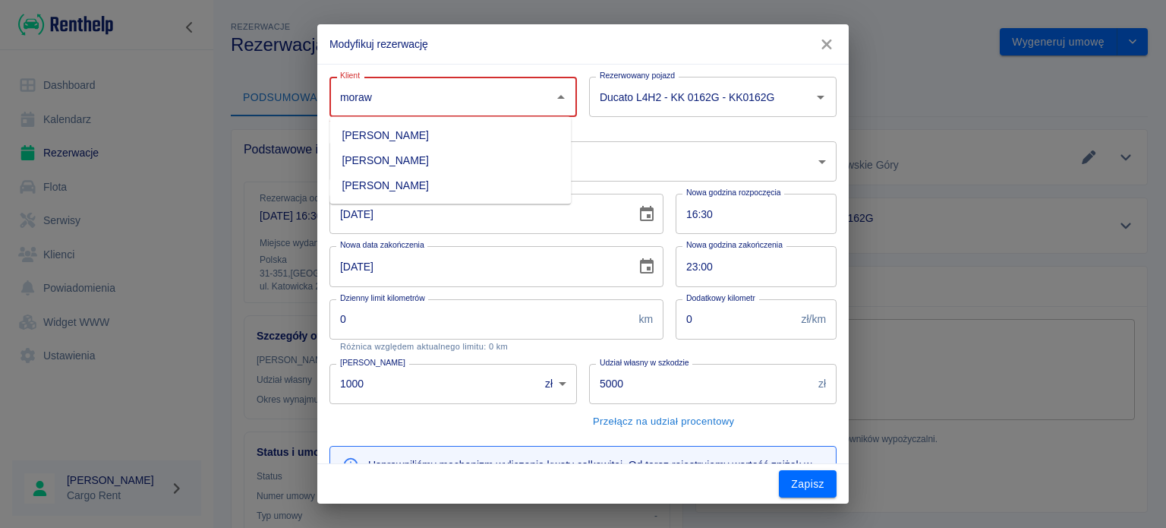
click at [509, 182] on li "[PERSON_NAME]" at bounding box center [449, 185] width 241 height 25
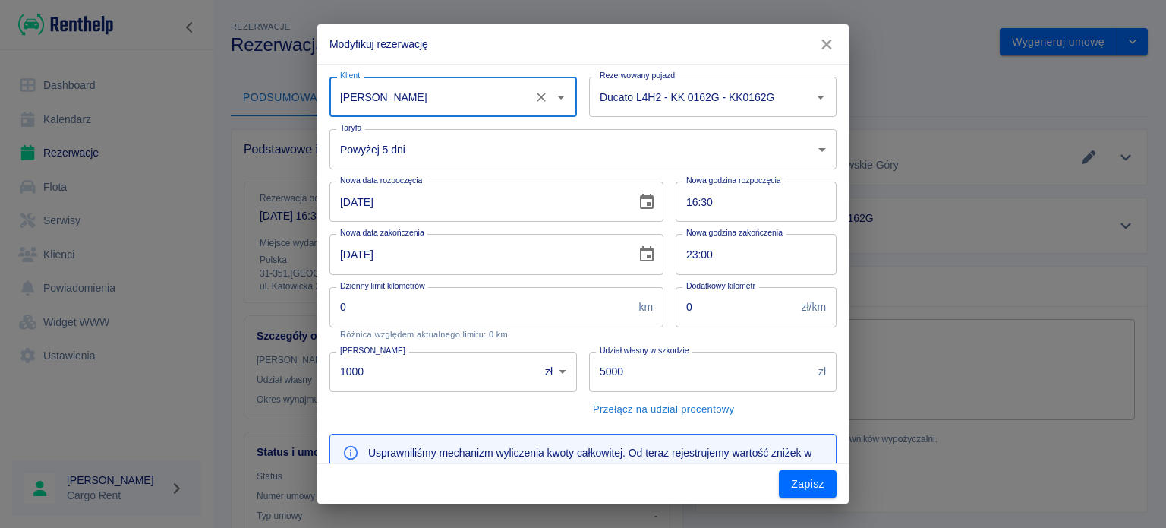
type input "[PERSON_NAME]"
click at [810, 153] on body "Używamy plików Cookies, by zapewnić Ci najlepsze możliwe doświadczenie. Aby dow…" at bounding box center [583, 264] width 1166 height 528
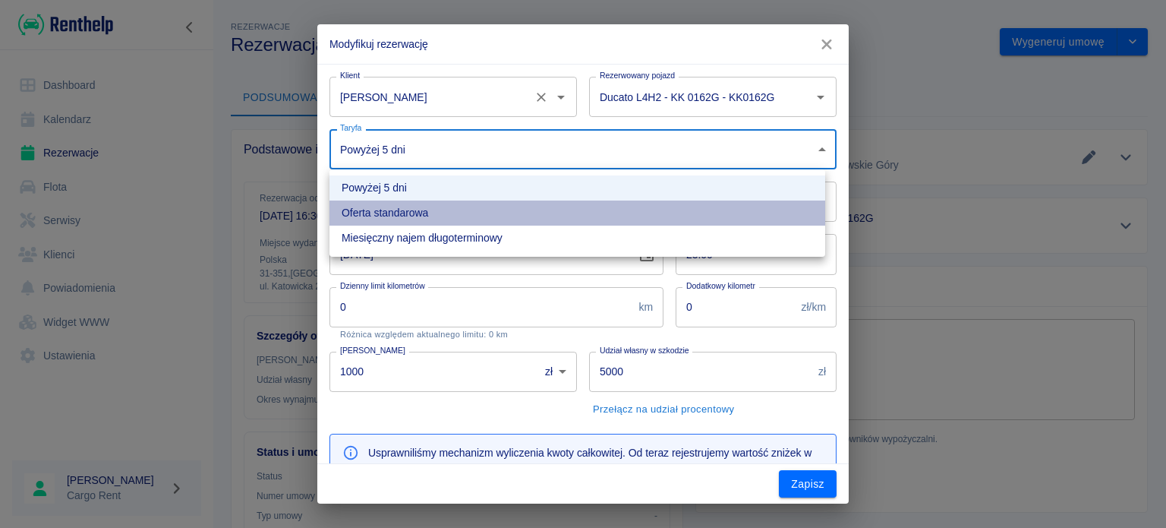
click at [516, 214] on li "Oferta standarowa" at bounding box center [577, 212] width 496 height 25
type input "9ca6d182-800d-499d-9d1e-8d3d0f6f90de"
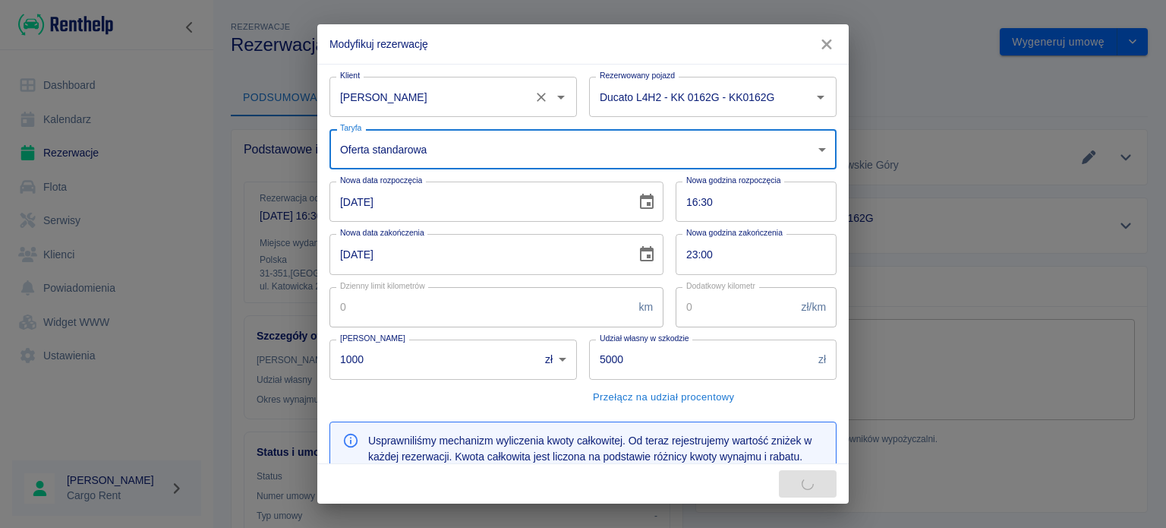
type input "309"
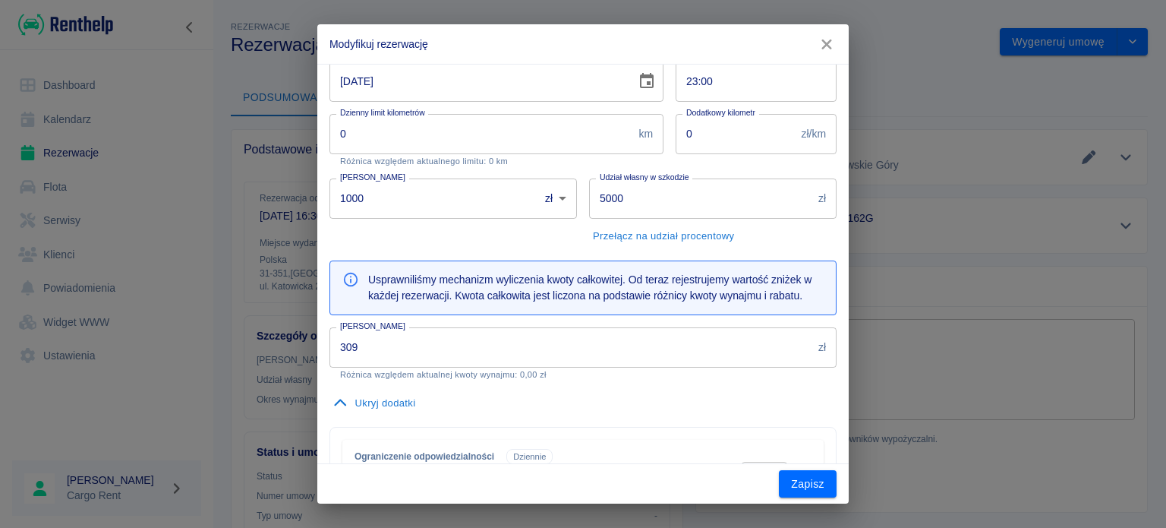
scroll to position [238, 0]
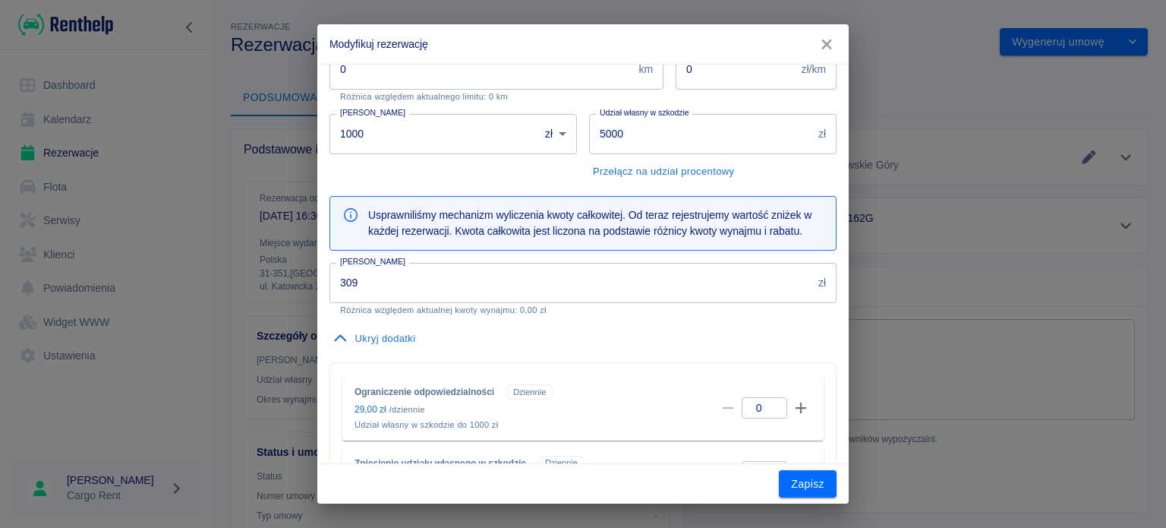
click at [805, 484] on button "Zapisz" at bounding box center [808, 484] width 58 height 28
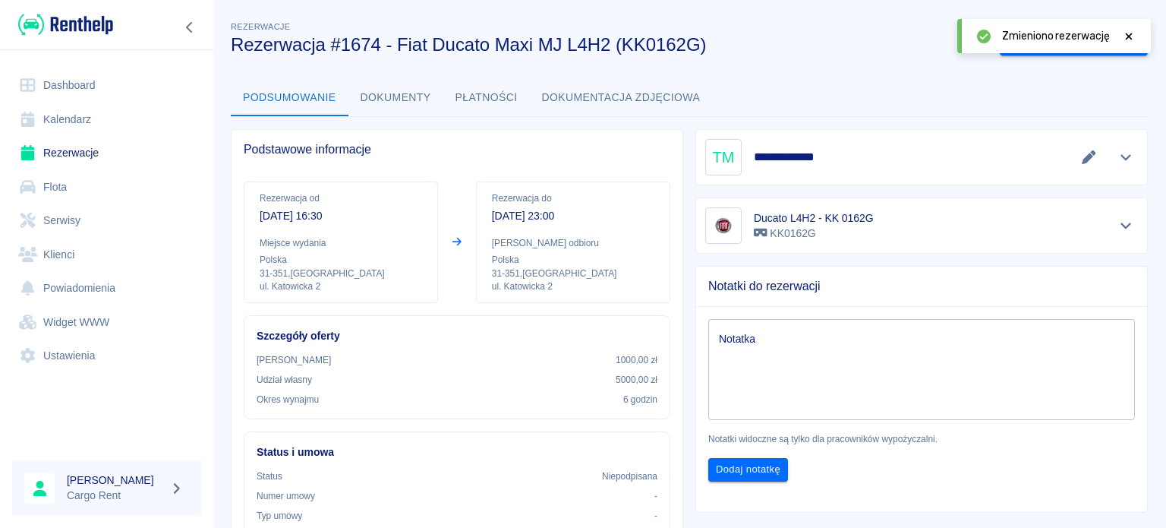
click at [59, 124] on link "Kalendarz" at bounding box center [106, 119] width 189 height 34
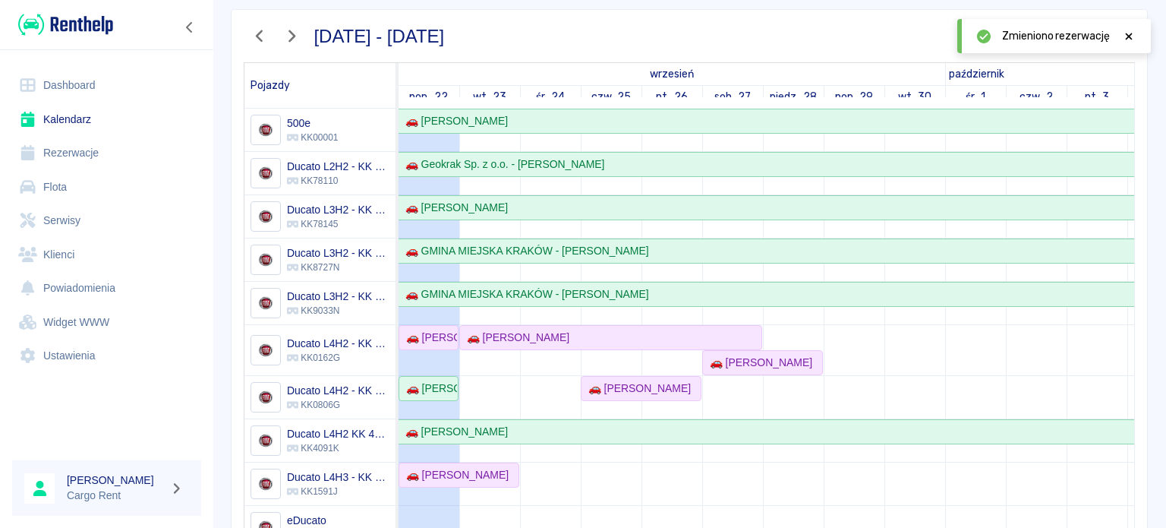
scroll to position [125, 0]
